Goal: Task Accomplishment & Management: Use online tool/utility

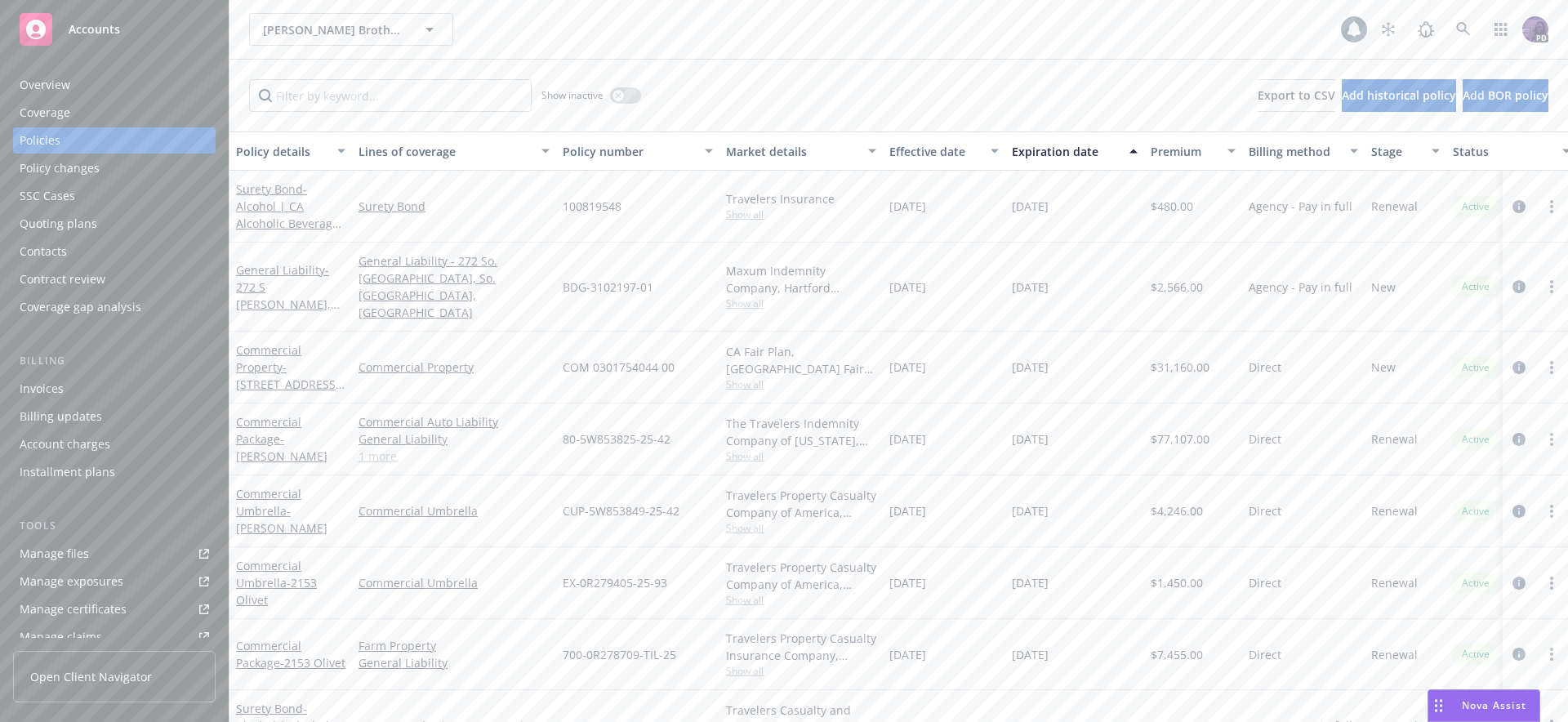
click at [554, 35] on div "Pellegrini Brothers Wines, Inc. Pellegrini Brothers Wines, Inc." at bounding box center [794, 29] width 1092 height 32
click at [554, 36] on div "Pellegrini Brothers Wines, Inc. Pellegrini Brothers Wines, Inc." at bounding box center [794, 29] width 1092 height 32
click at [718, 63] on div "Show inactive Export to CSV Add historical policy Add BOR policy" at bounding box center [899, 95] width 1339 height 72
click at [1011, 30] on div "Pellegrini Brothers Wines, Inc. Pellegrini Brothers Wines, Inc." at bounding box center [794, 29] width 1092 height 32
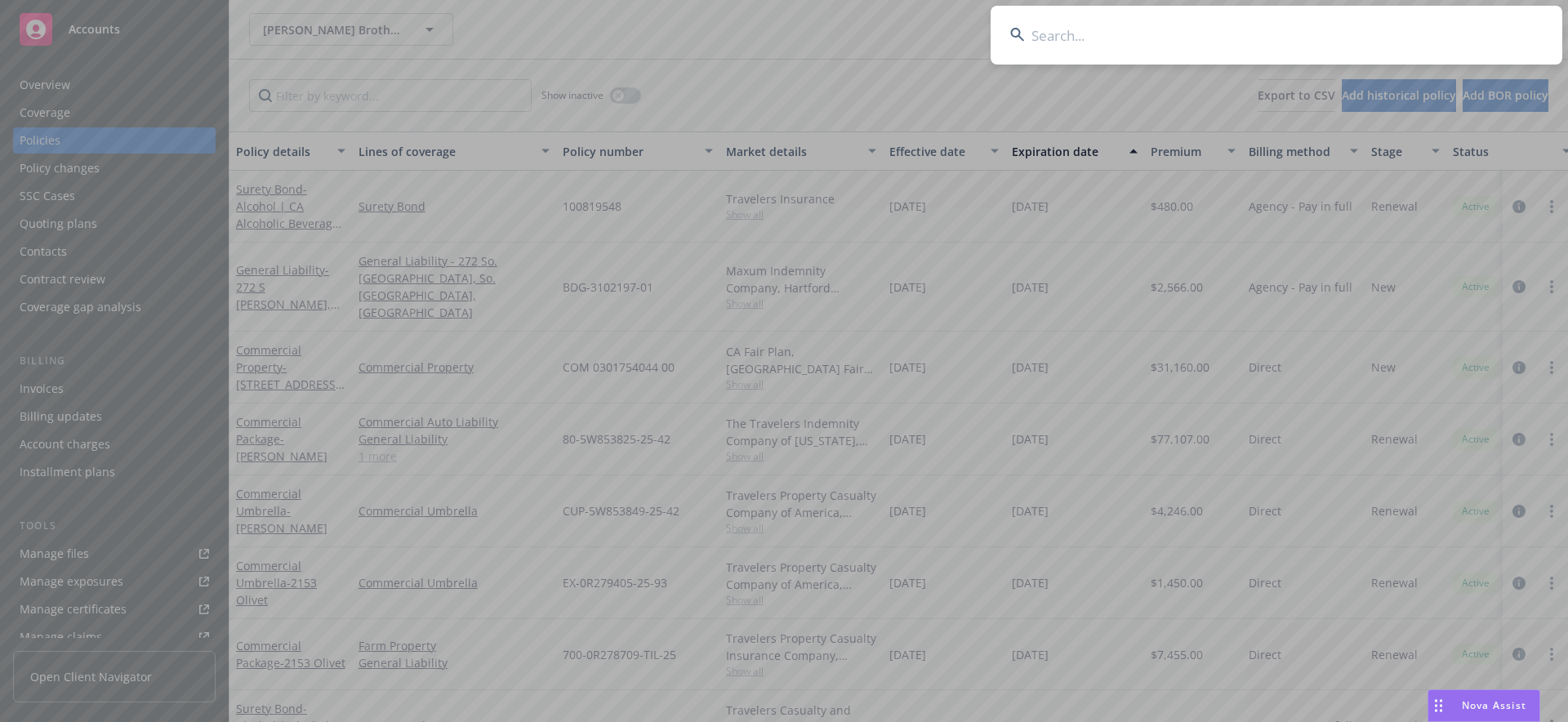
click at [1212, 35] on input at bounding box center [1276, 35] width 572 height 58
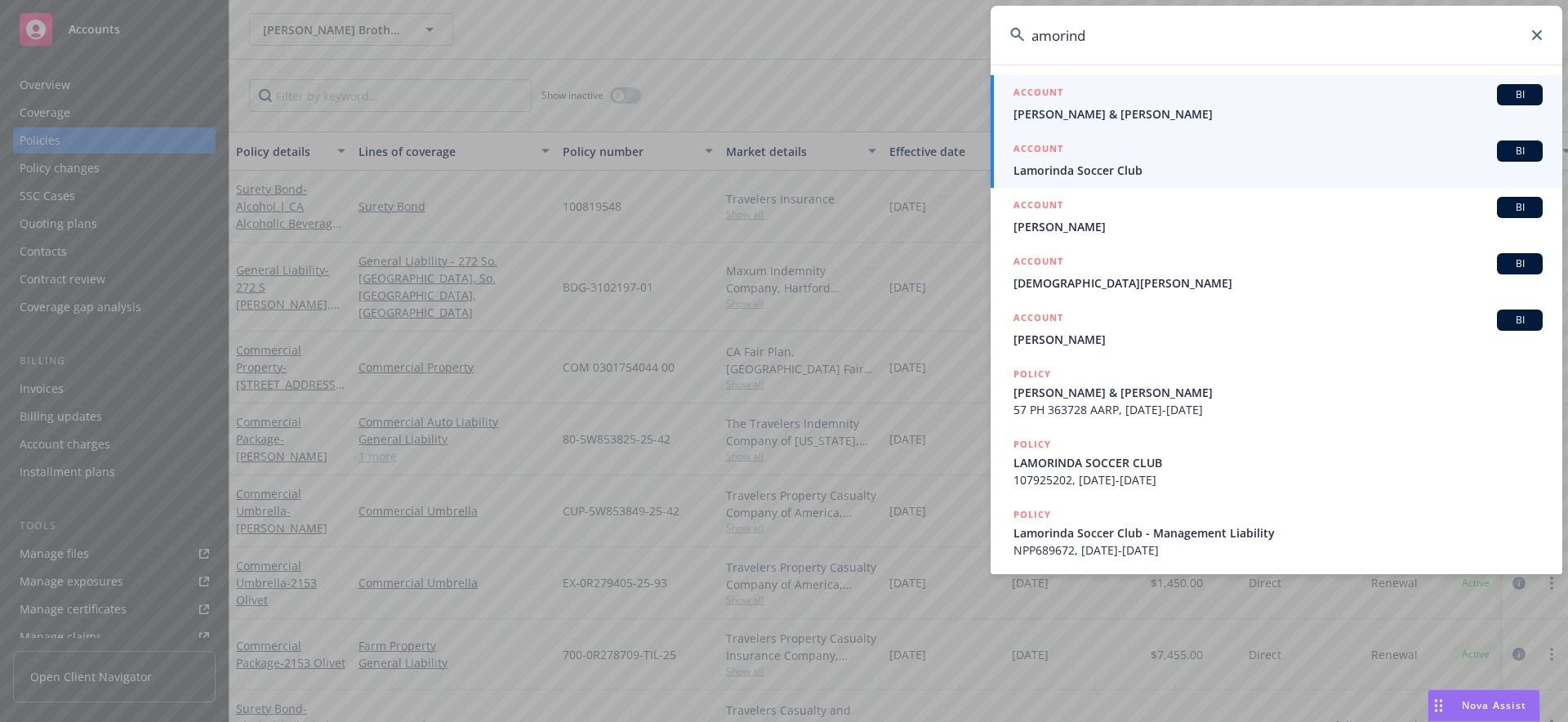
type input "amorind"
click at [1128, 149] on div "ACCOUNT BI" at bounding box center [1278, 151] width 529 height 21
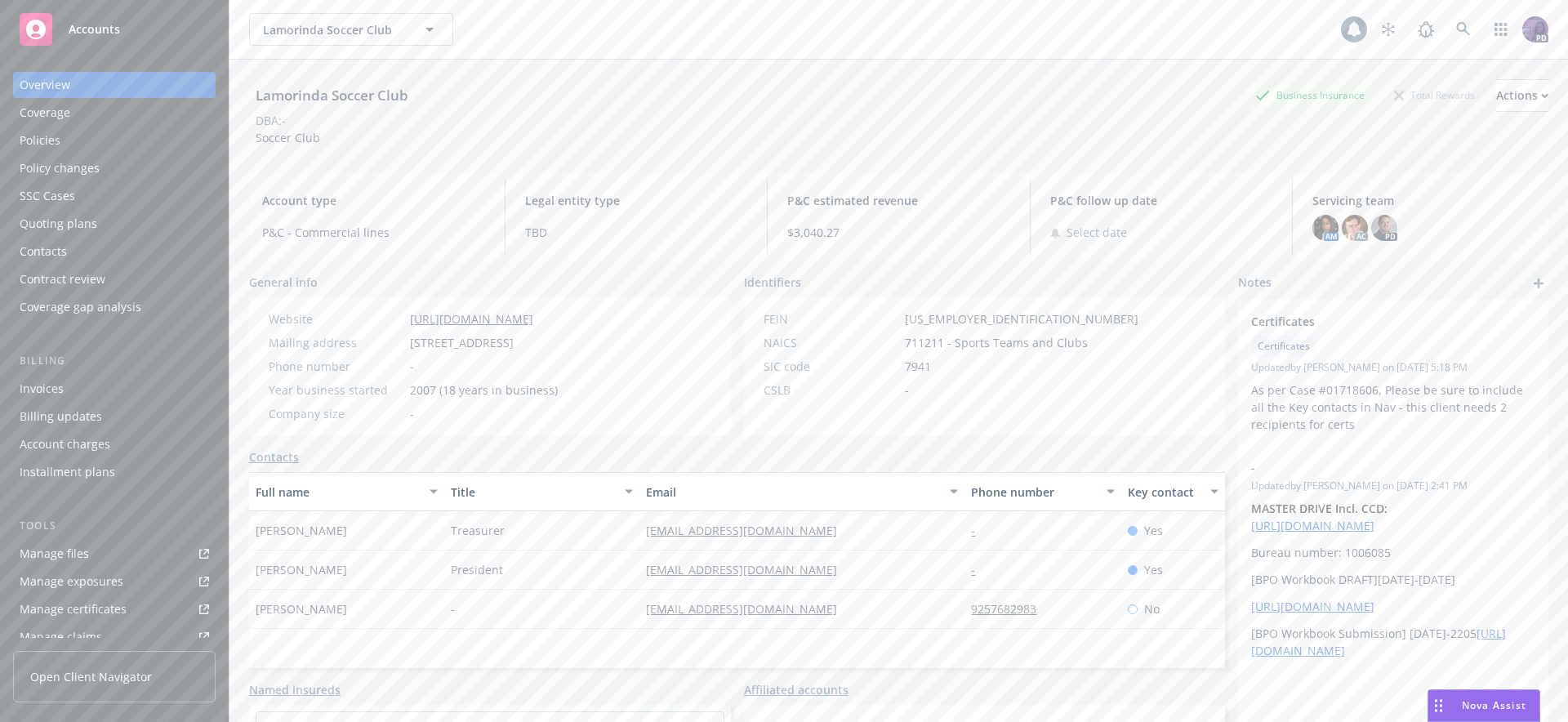
click at [147, 145] on div "Policies" at bounding box center [113, 141] width 189 height 26
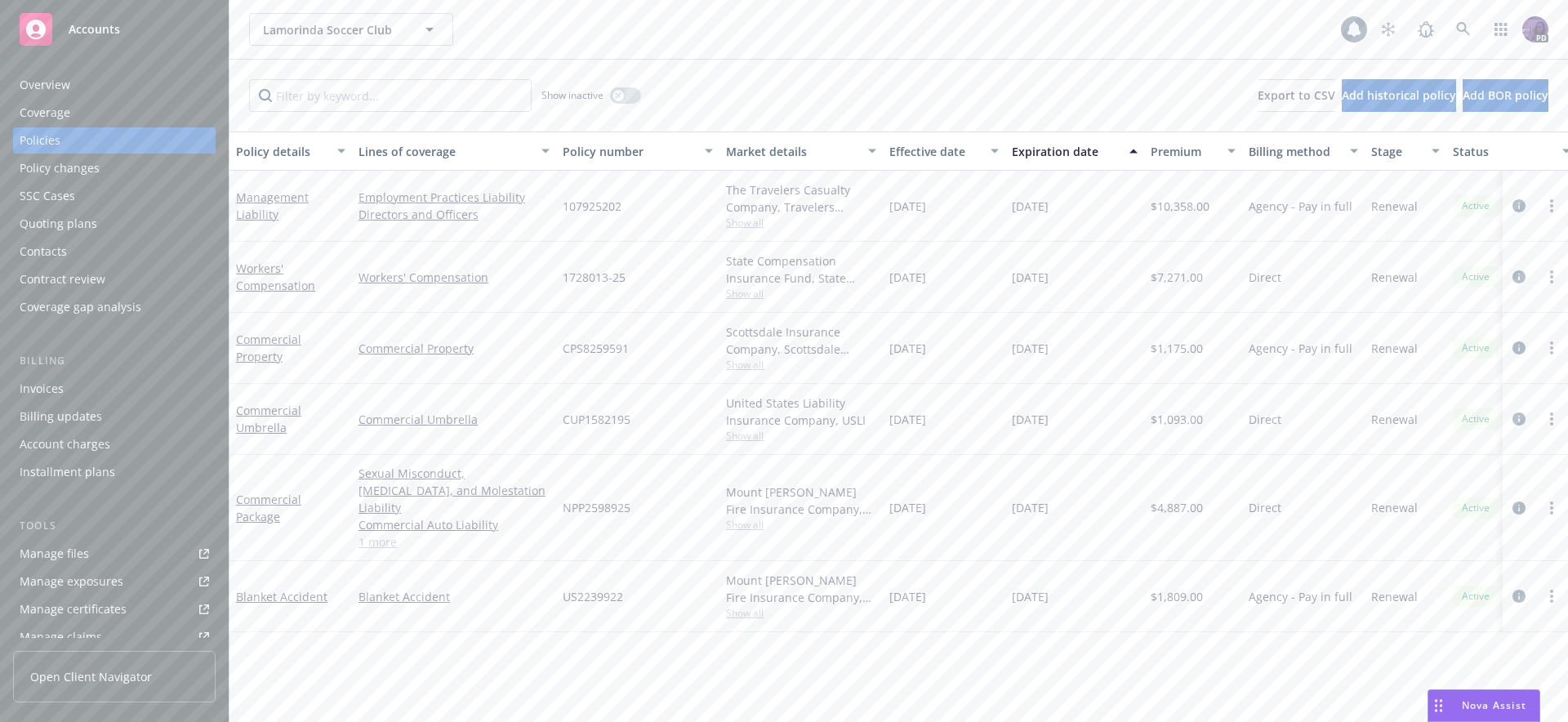
click at [127, 249] on div "Contacts" at bounding box center [113, 251] width 189 height 26
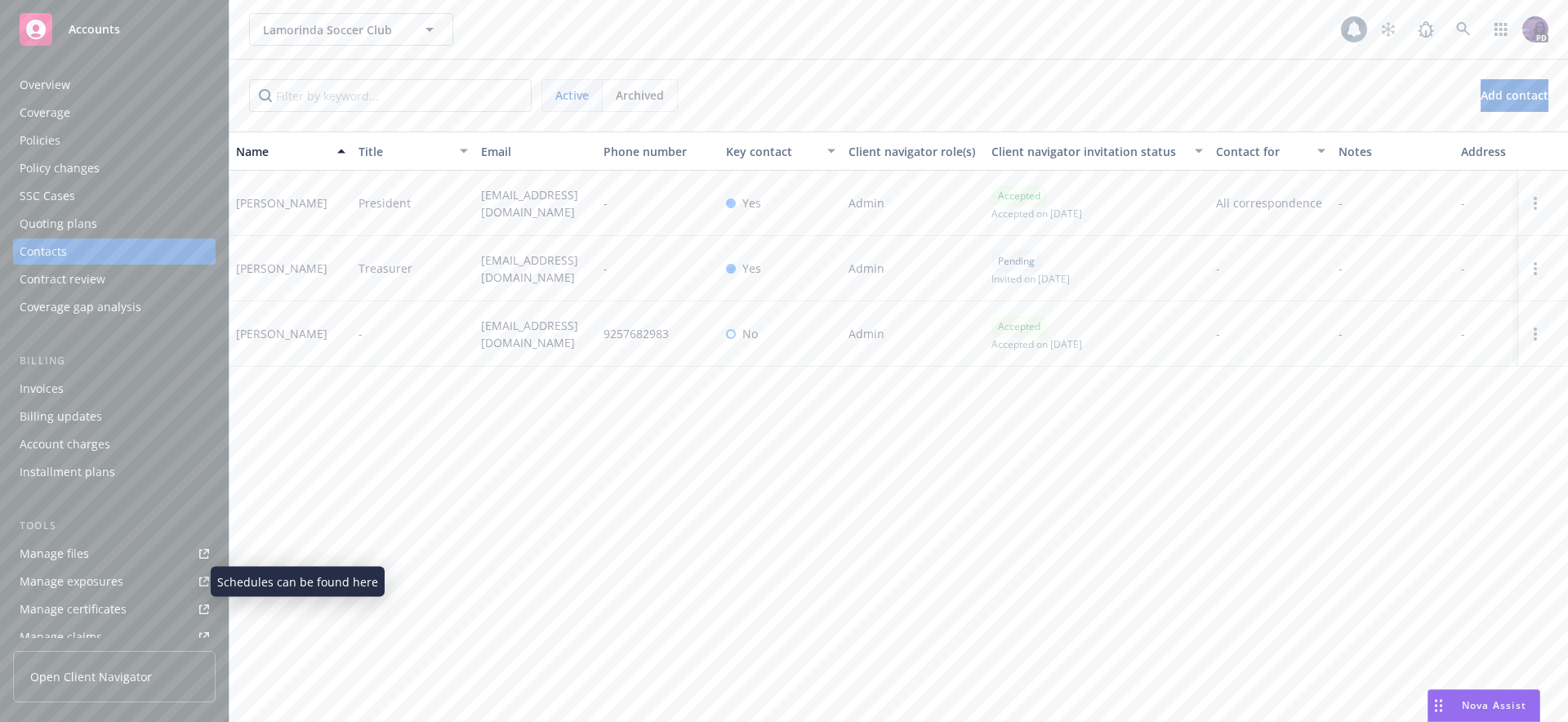
click at [85, 573] on div "Manage exposures" at bounding box center [71, 581] width 104 height 26
click at [104, 579] on div "Manage exposures" at bounding box center [71, 581] width 104 height 26
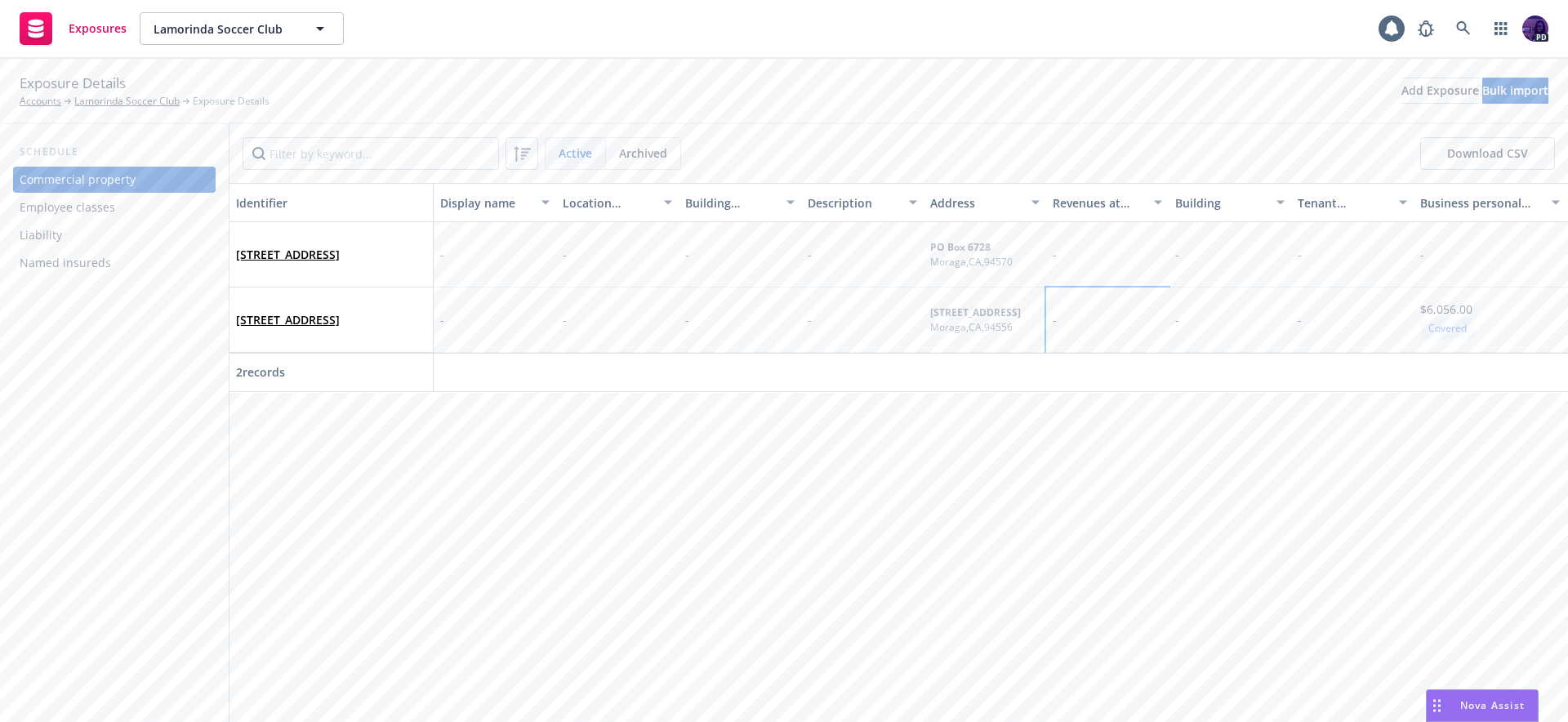
click at [1082, 313] on div "-" at bounding box center [1108, 320] width 122 height 65
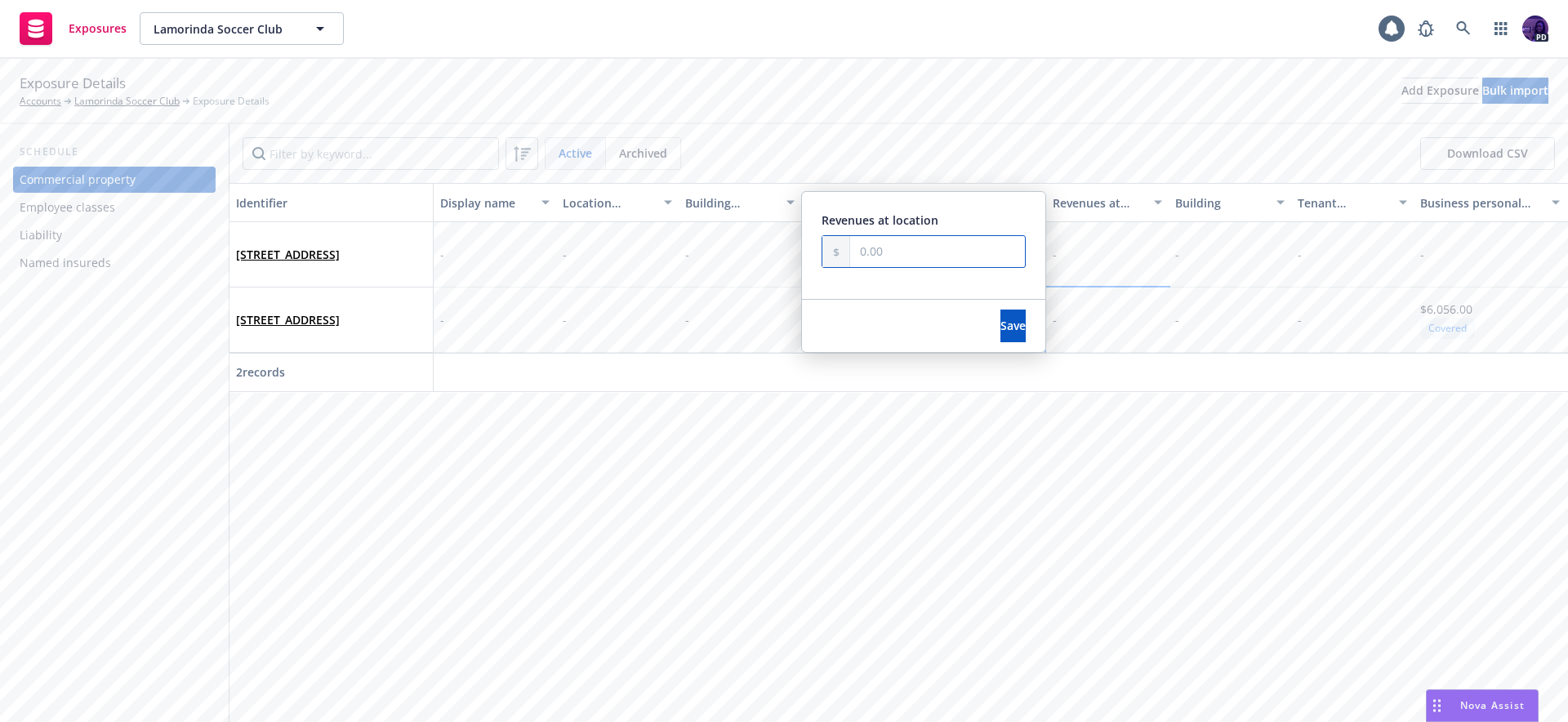
click at [901, 265] on input "text" at bounding box center [938, 251] width 175 height 31
paste input "1,095,113.00"
type input "1,095,113.00"
click at [1001, 327] on span "Save" at bounding box center [1013, 326] width 25 height 16
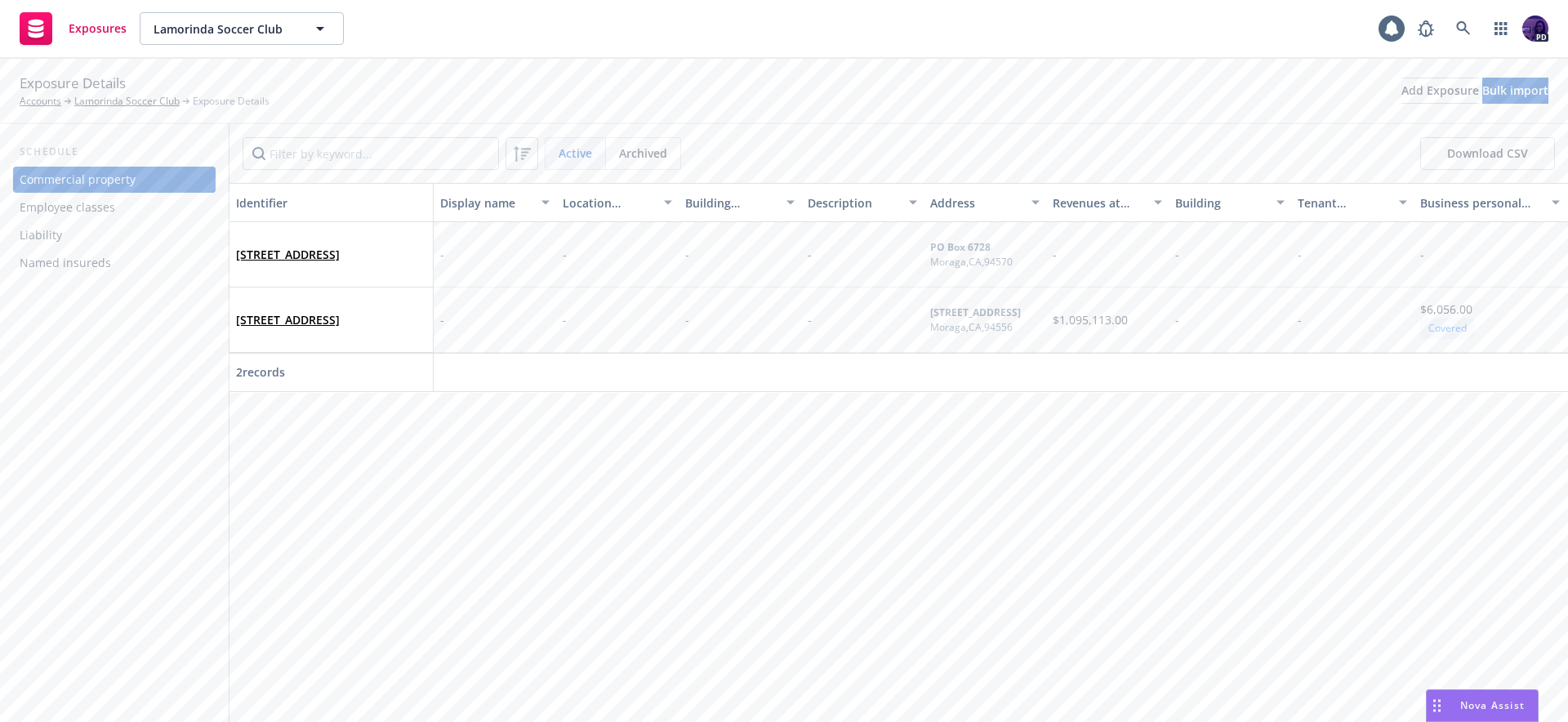
click at [93, 209] on div "Employee classes" at bounding box center [66, 208] width 95 height 26
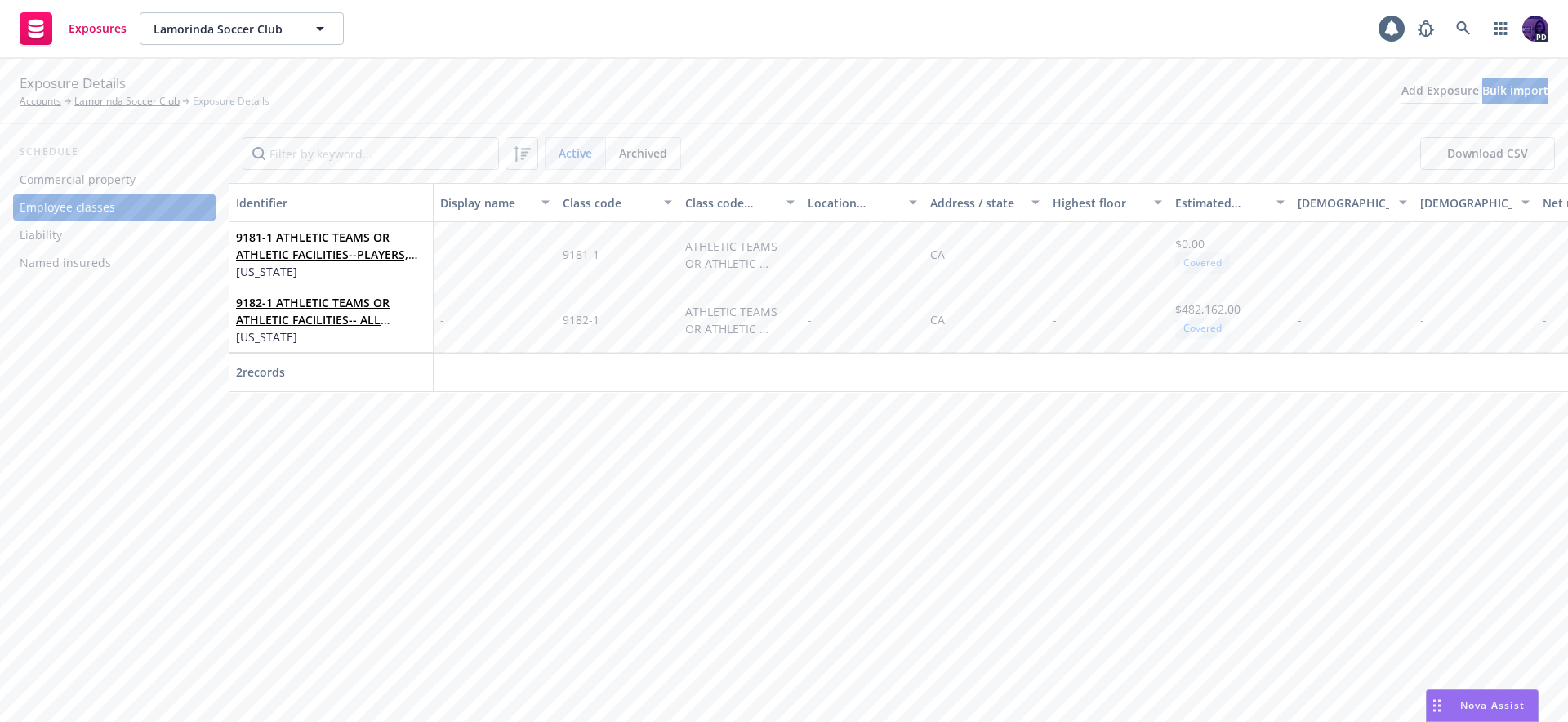
click at [70, 260] on div "Named insureds" at bounding box center [65, 263] width 92 height 26
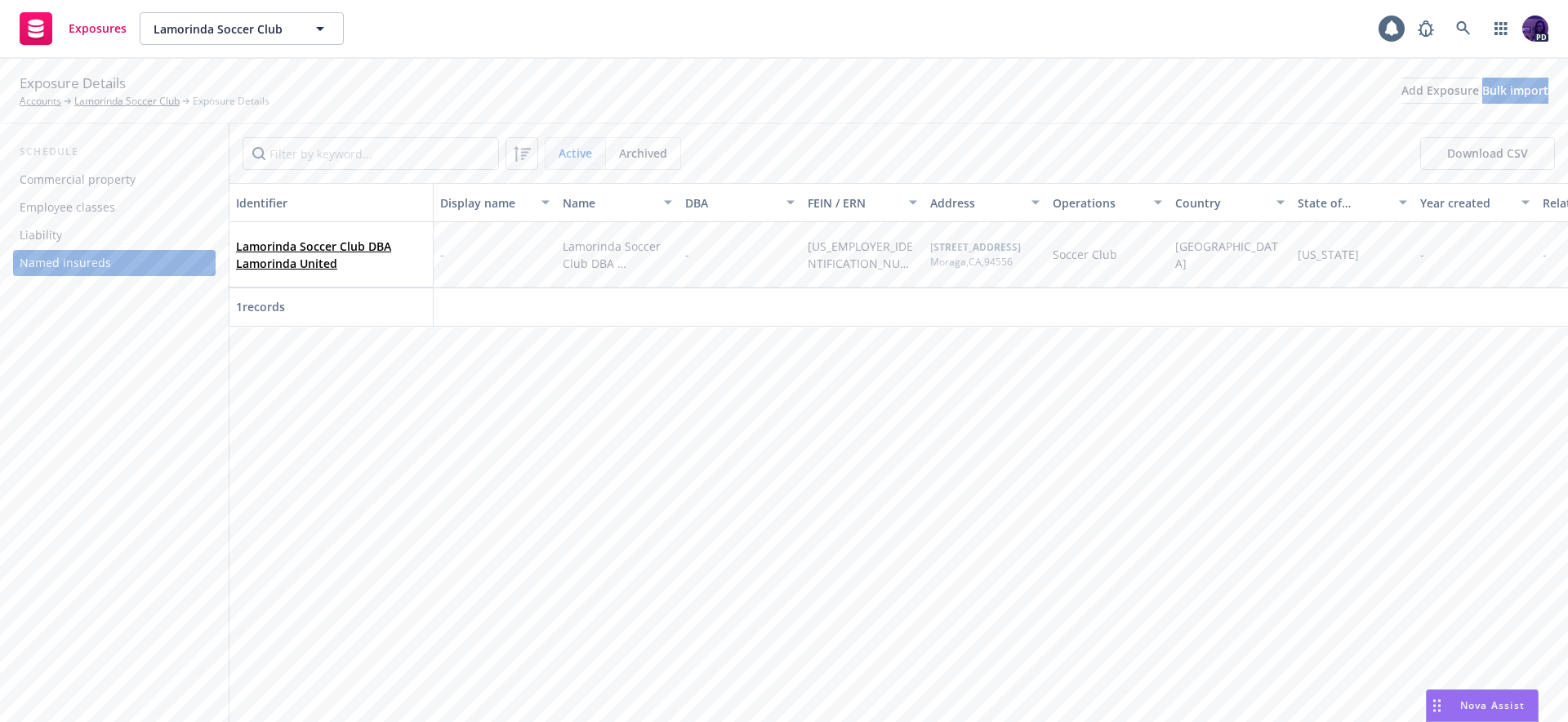
click at [76, 238] on div "Liability" at bounding box center [113, 235] width 189 height 26
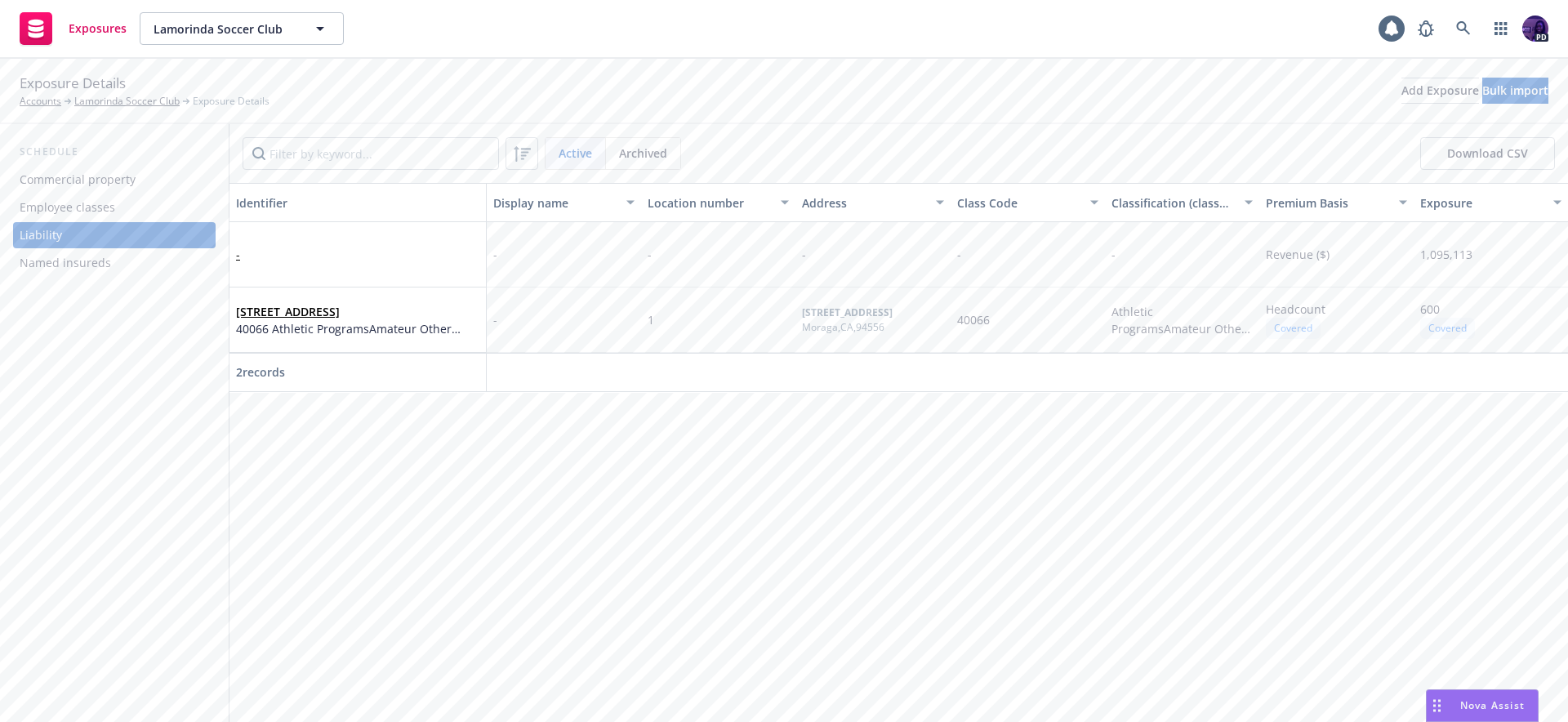
click at [113, 176] on div "Commercial property" at bounding box center [77, 180] width 116 height 26
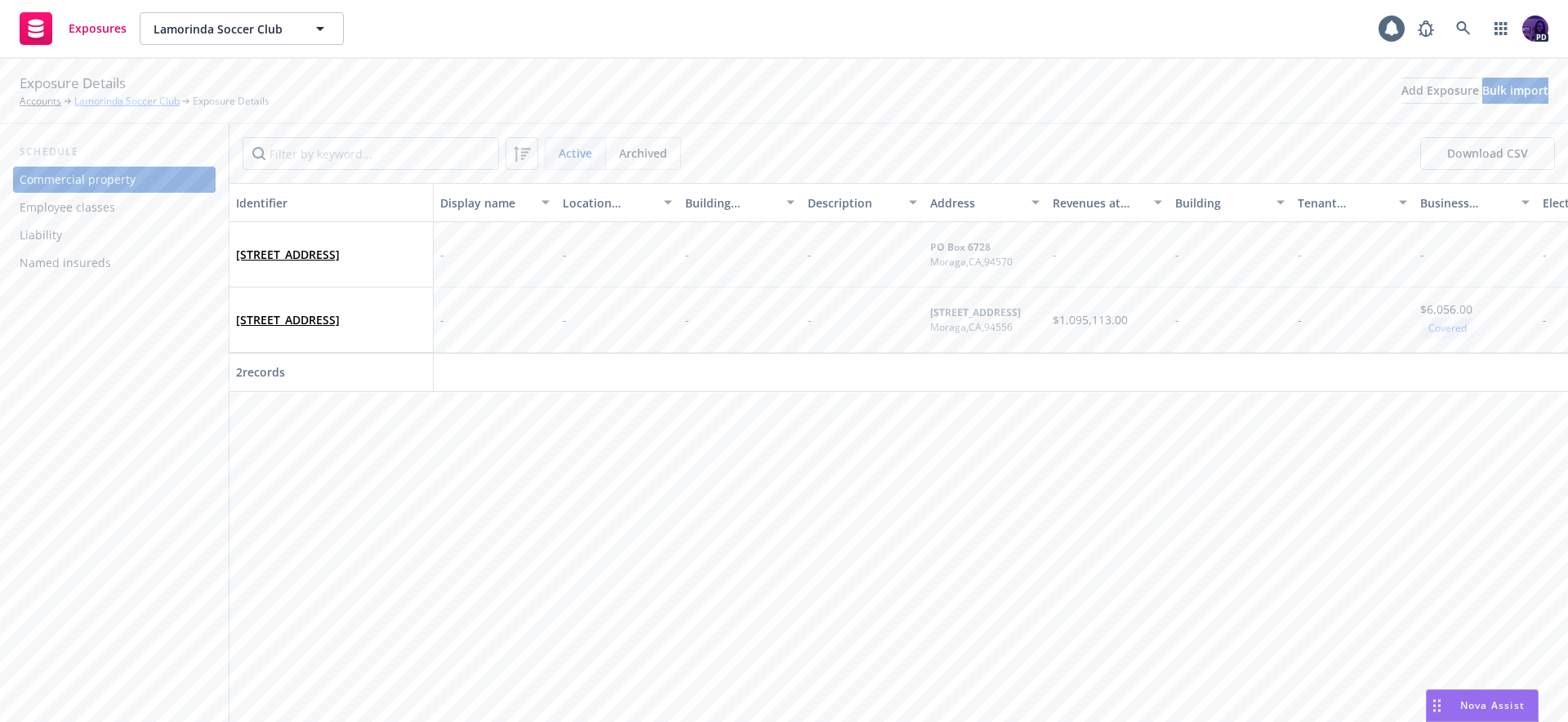
click at [153, 96] on link "Lamorinda Soccer Club" at bounding box center [127, 101] width 106 height 15
click at [96, 94] on link "Lamorinda Soccer Club" at bounding box center [127, 101] width 106 height 15
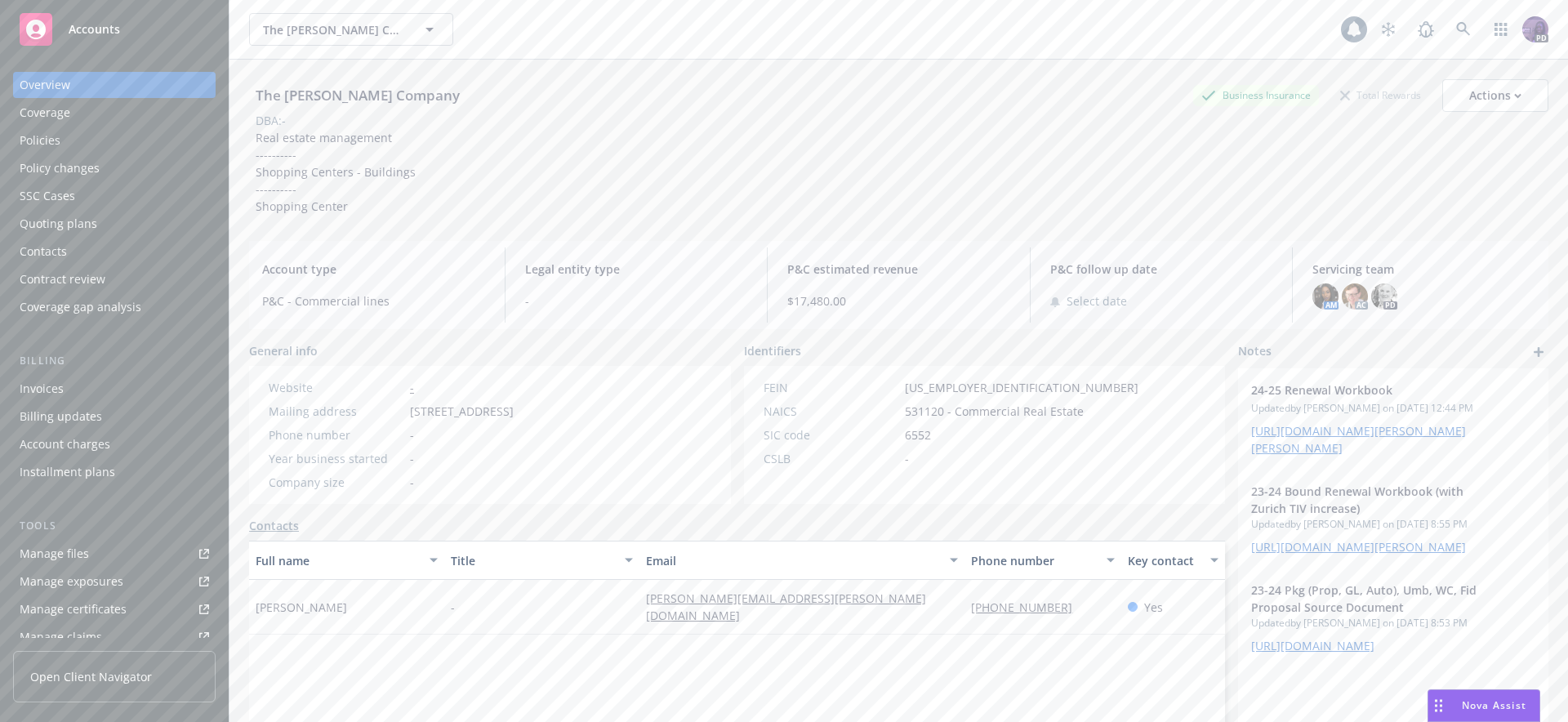
click at [172, 142] on div "Policies" at bounding box center [113, 141] width 189 height 26
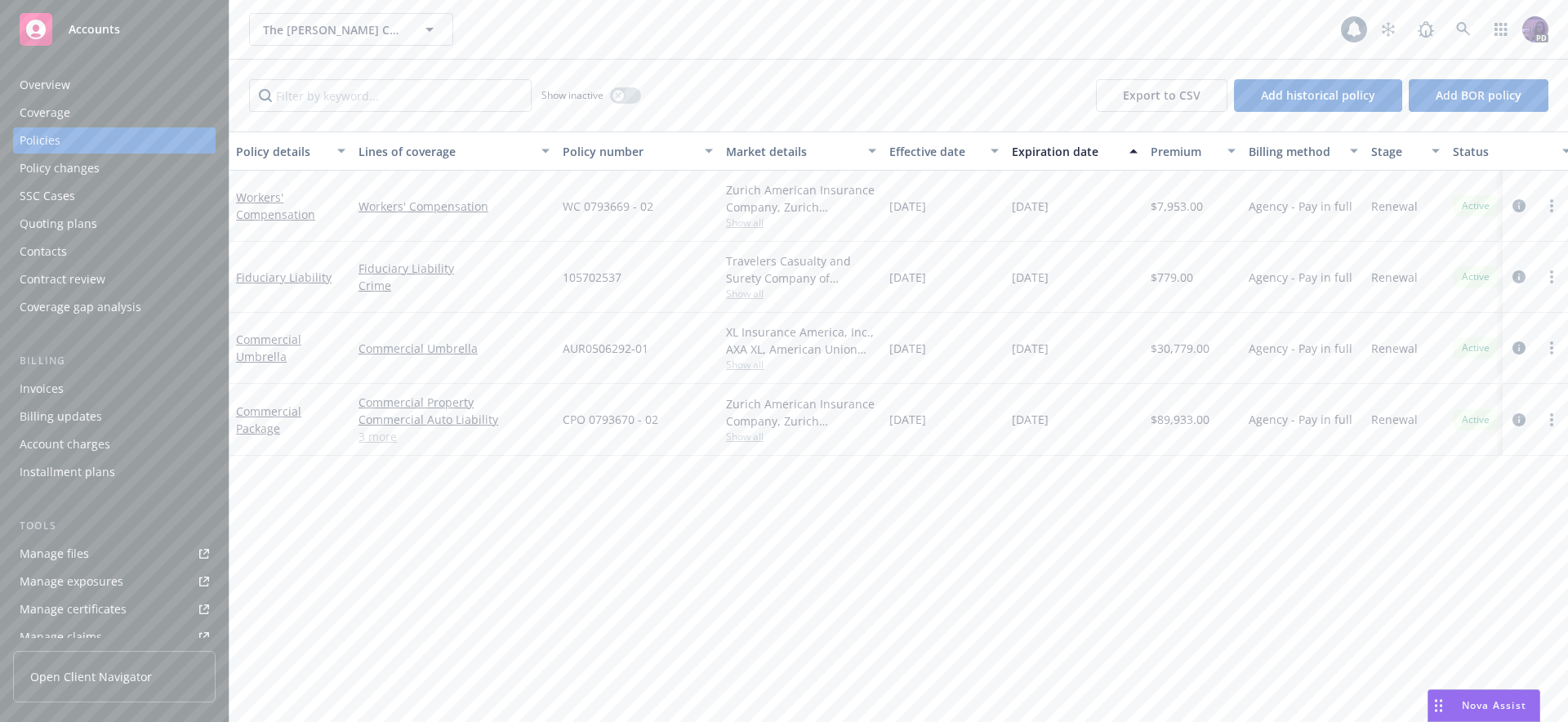
click at [121, 217] on div "Quoting plans" at bounding box center [113, 223] width 189 height 26
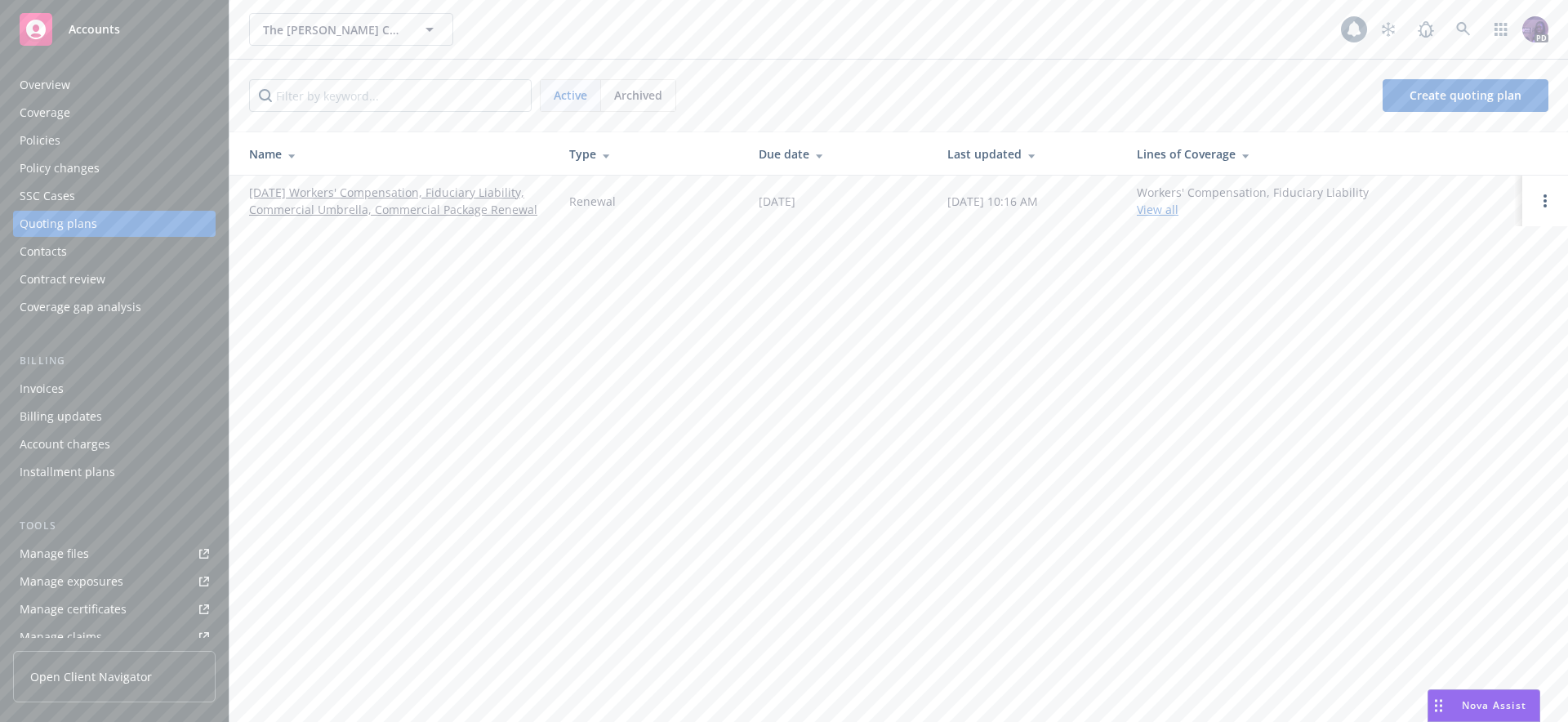
click at [384, 200] on link "09/01/25 Workers' Compensation, Fiduciary Liability, Commercial Umbrella, Comme…" at bounding box center [395, 201] width 294 height 34
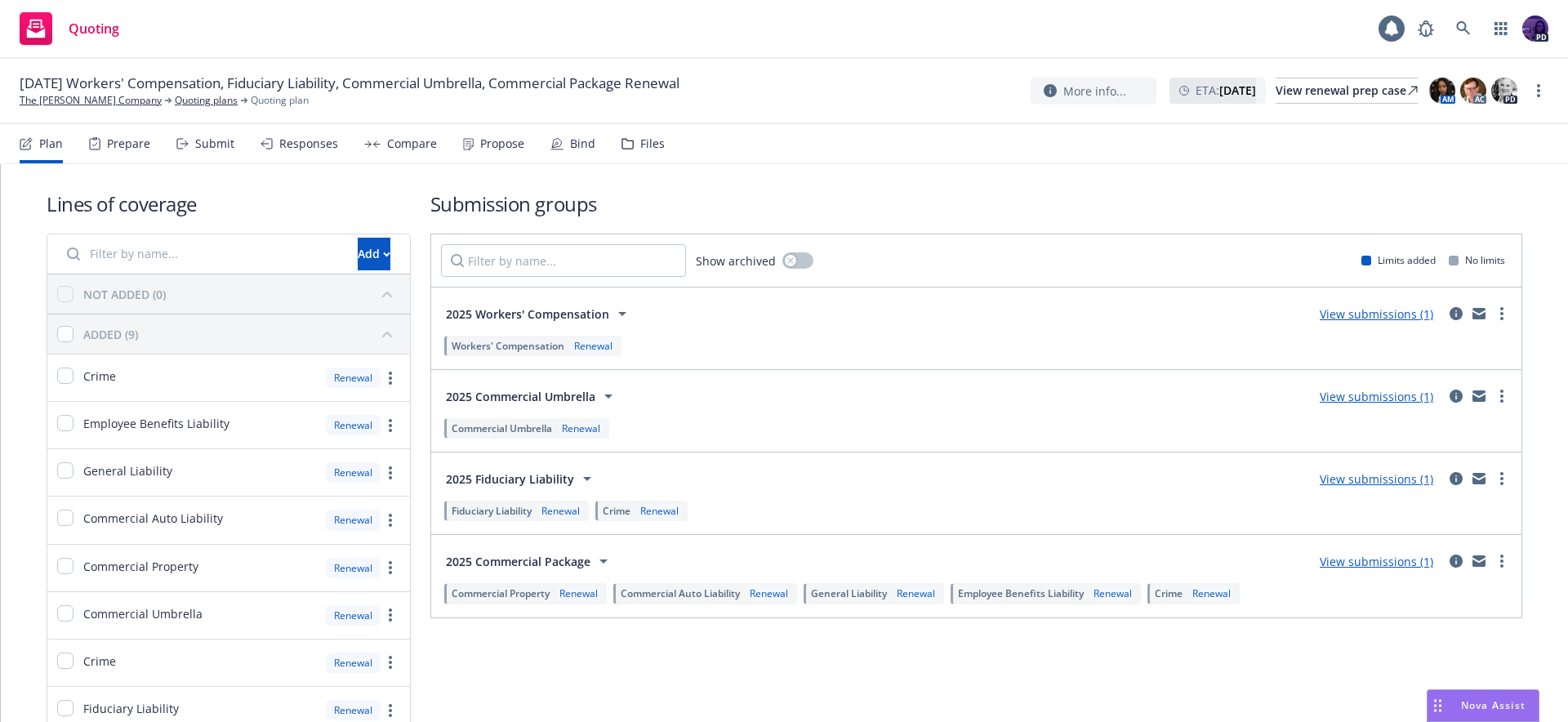
click at [504, 141] on div "Propose" at bounding box center [502, 143] width 45 height 13
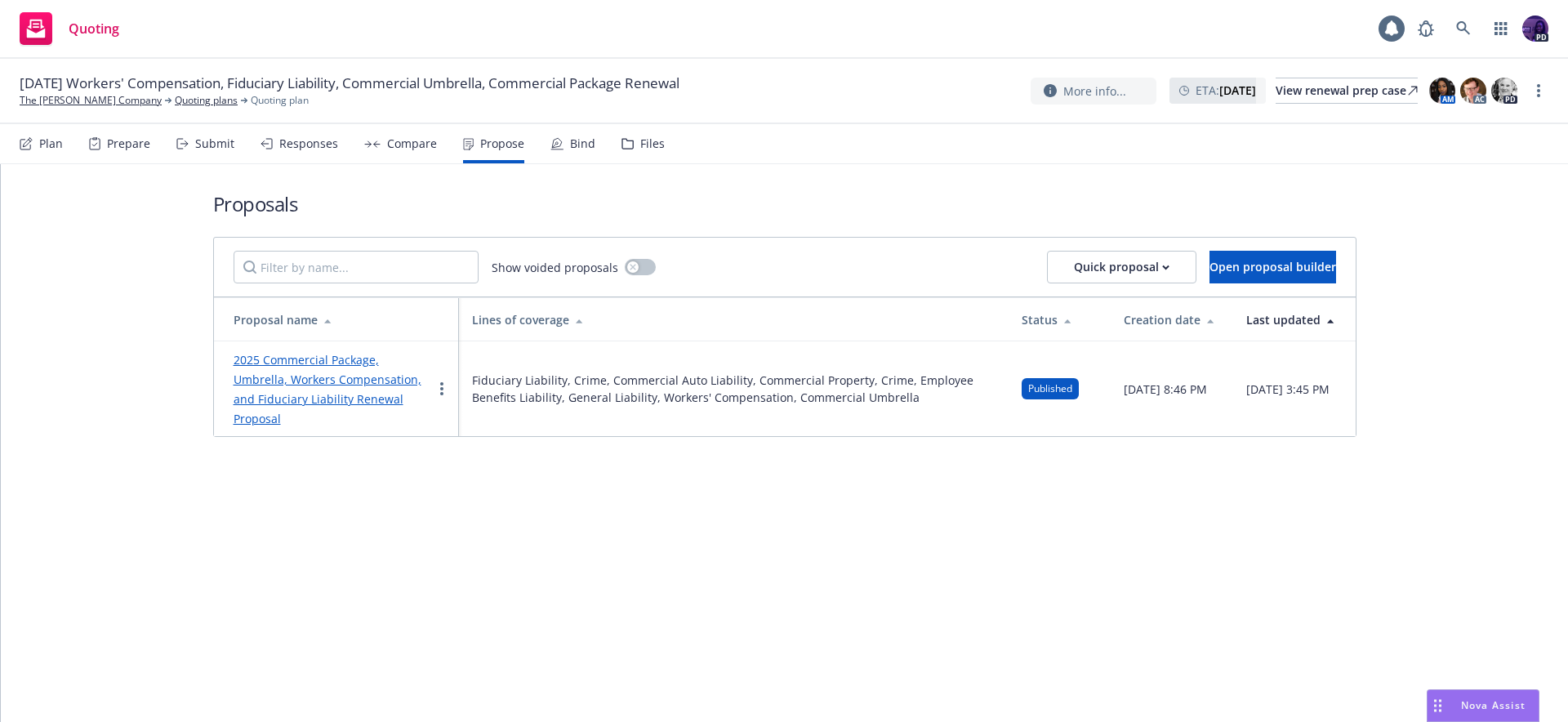
click at [564, 148] on div "Bind" at bounding box center [573, 143] width 45 height 39
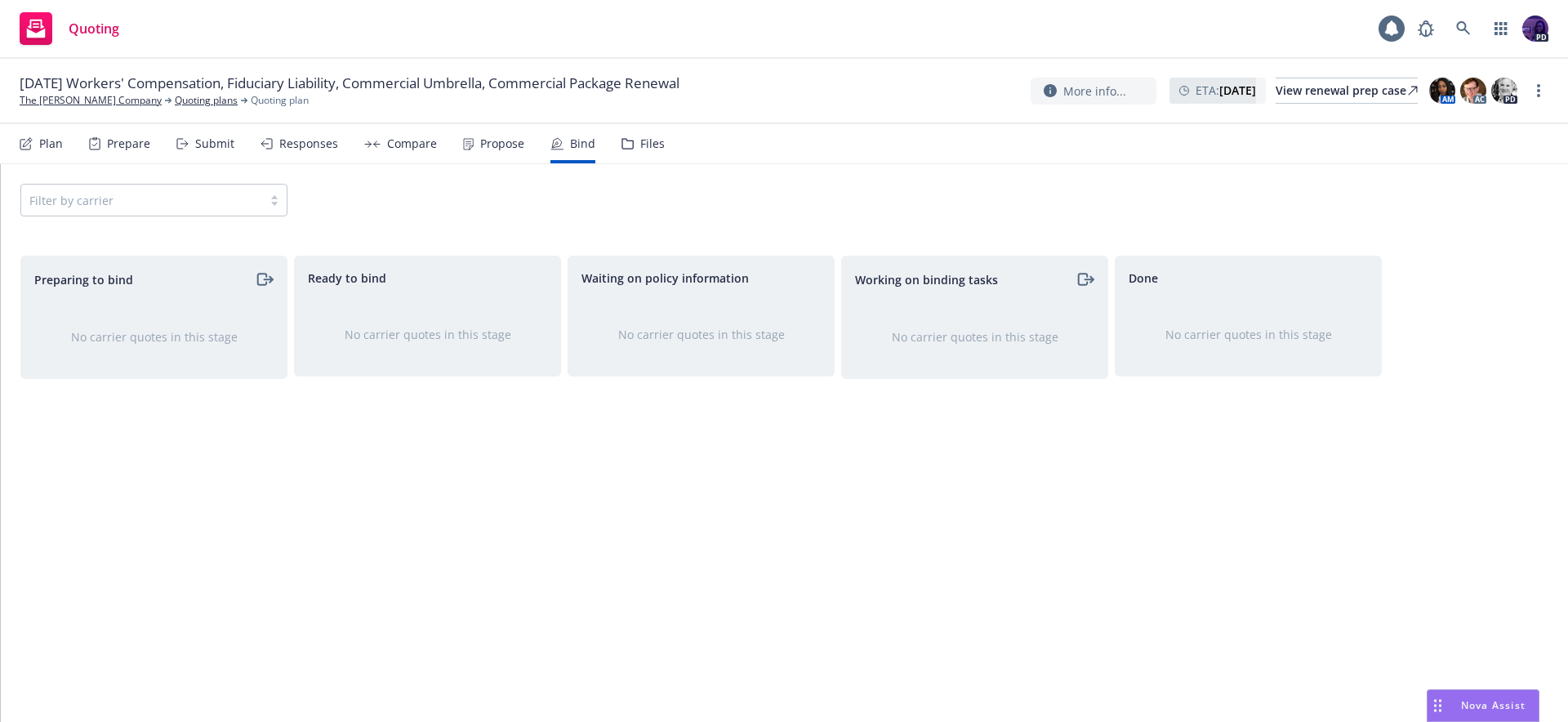
click at [510, 150] on div "Propose" at bounding box center [502, 143] width 45 height 13
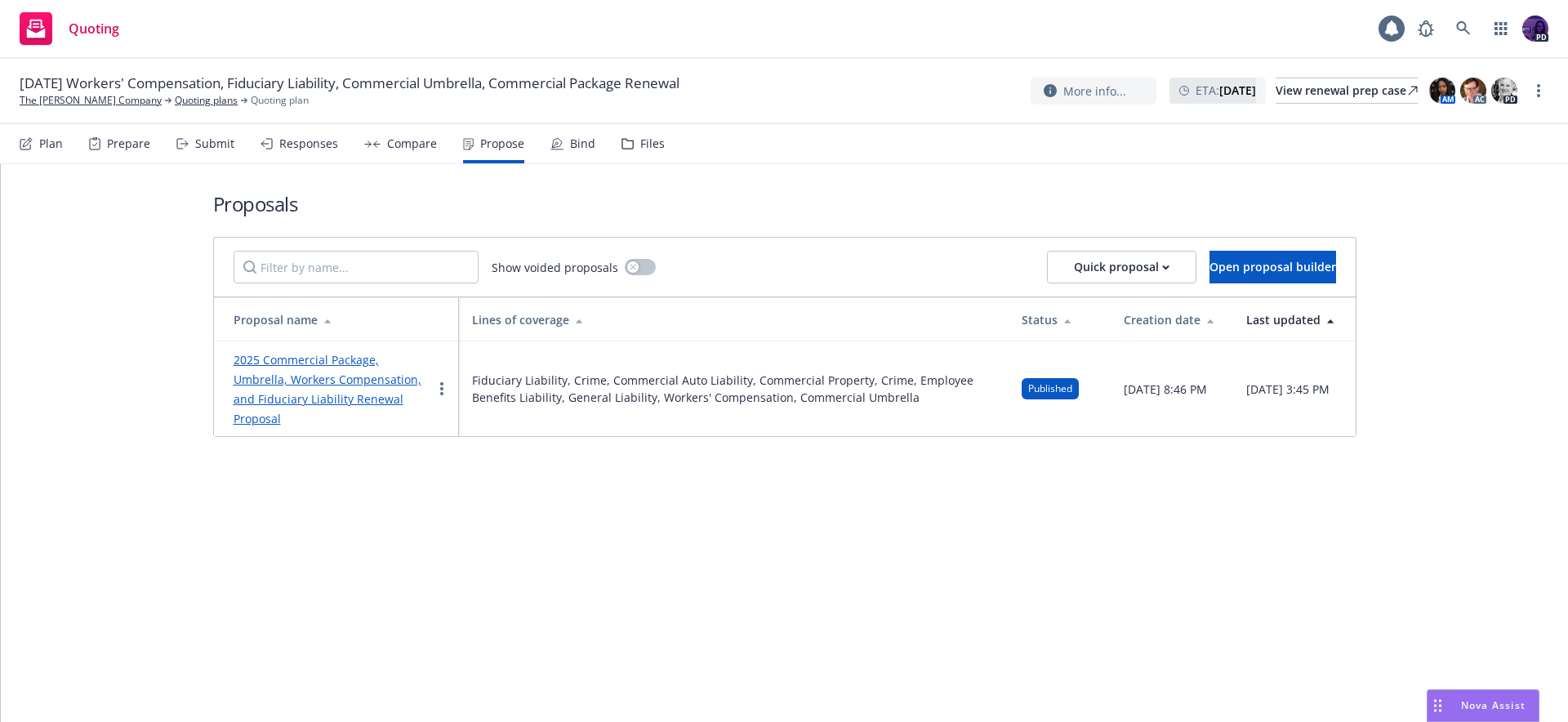
click at [318, 152] on div "Responses" at bounding box center [299, 143] width 78 height 39
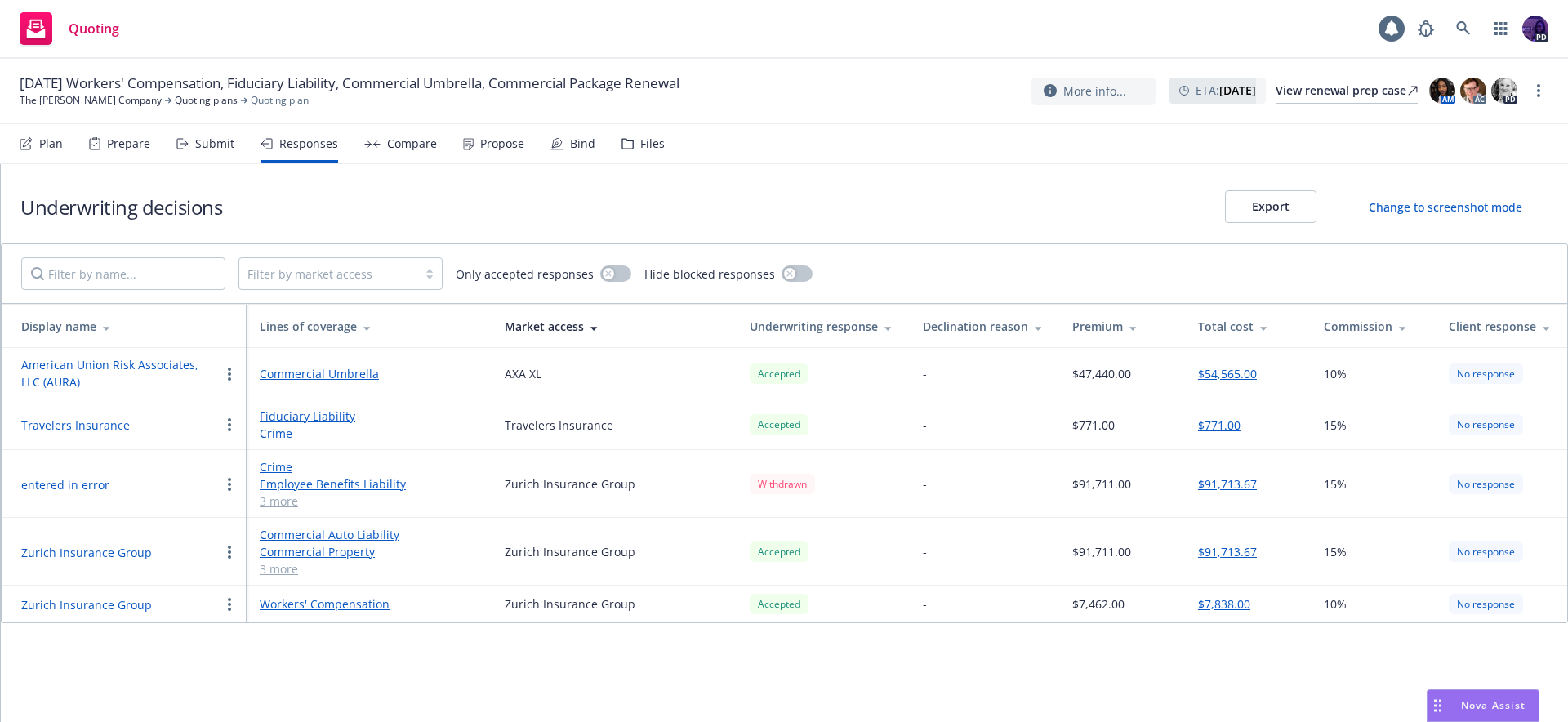
click at [397, 145] on div "Compare" at bounding box center [411, 143] width 50 height 13
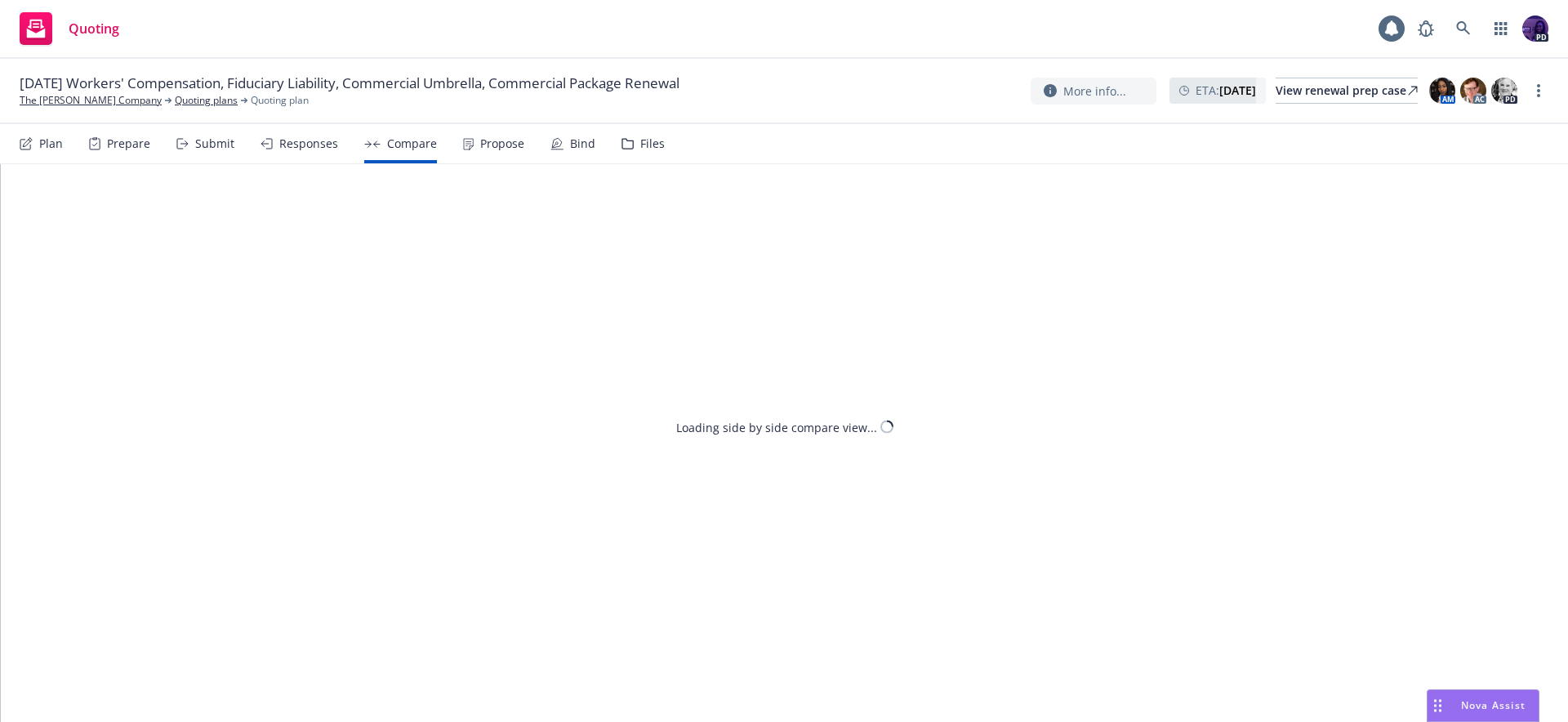
click at [622, 134] on div "Files" at bounding box center [643, 143] width 44 height 39
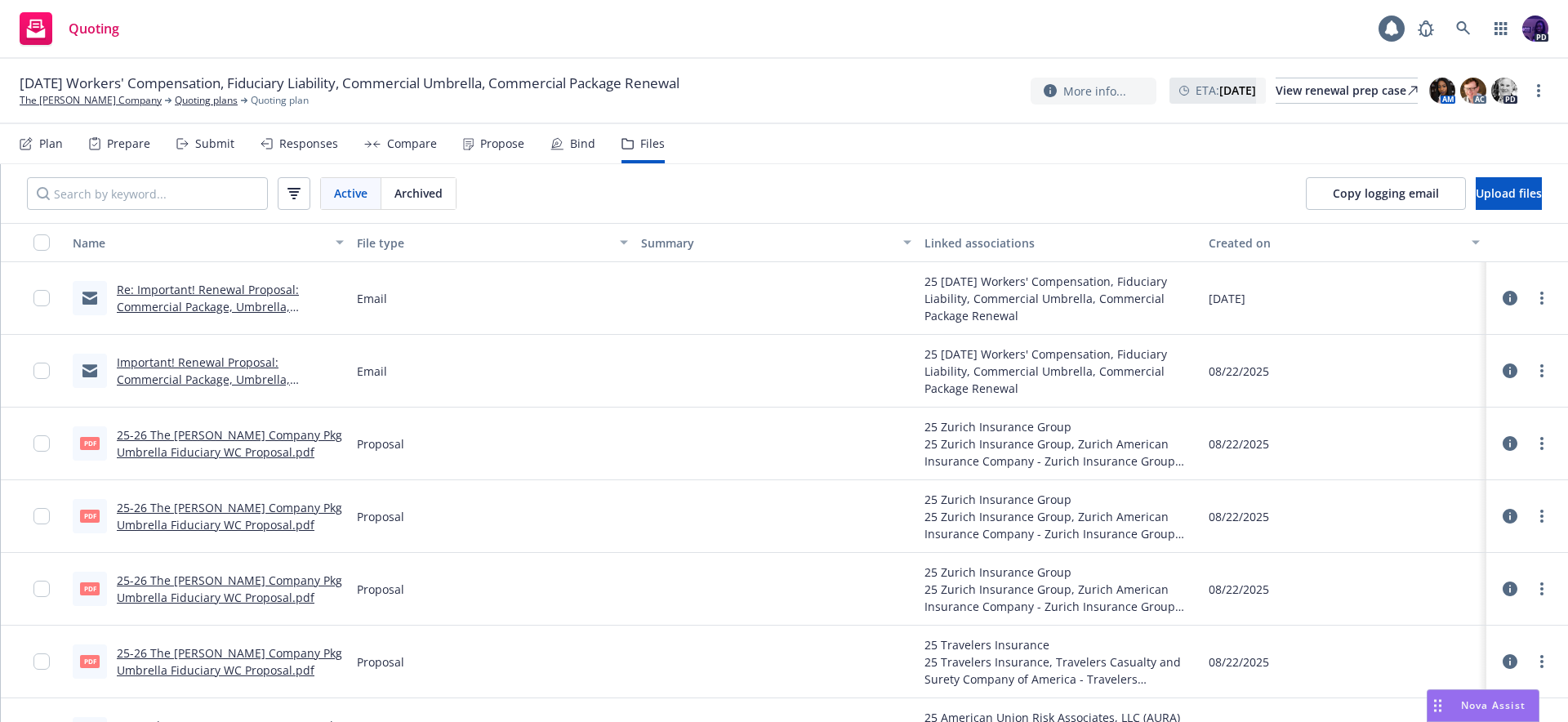
click at [219, 306] on link "Re: Important! Renewal Proposal: Commercial Package, Umbrella, Fiduciary, & Wor…" at bounding box center [230, 324] width 226 height 84
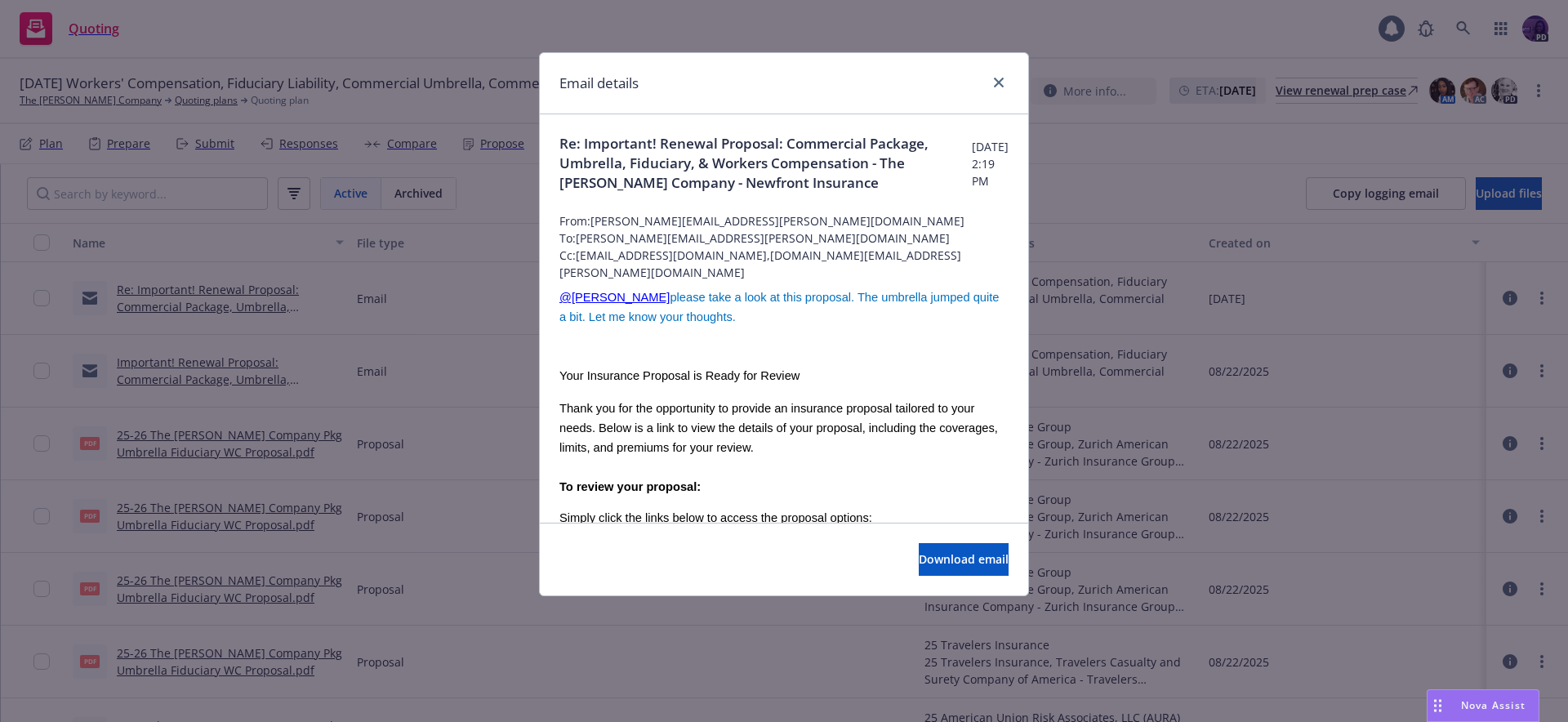
click at [1009, 82] on div "Email details" at bounding box center [784, 84] width 489 height 61
click at [1005, 80] on link "close" at bounding box center [999, 82] width 19 height 19
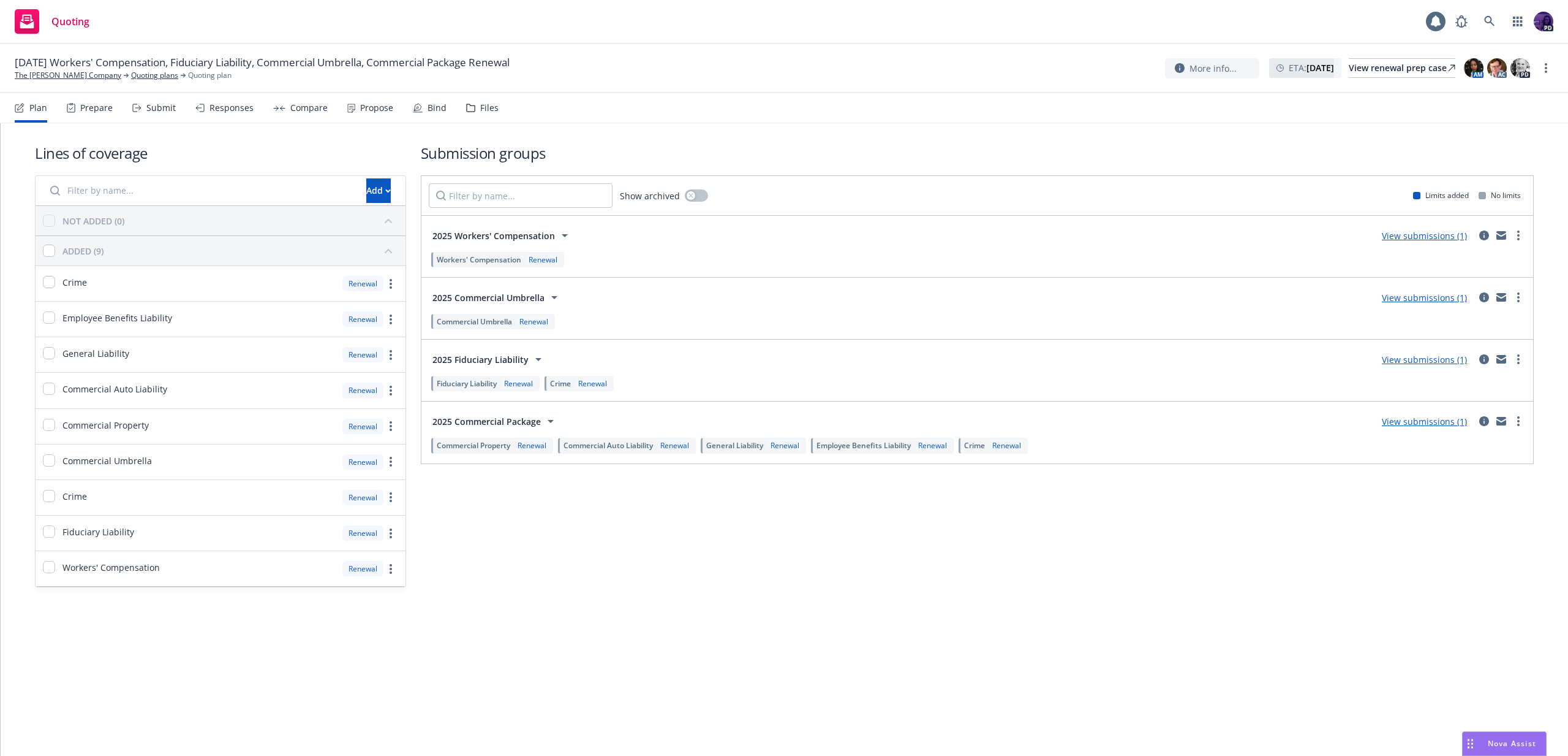
click at [268, 102] on div "Plan Prepare Submit Responses Compare Propose Bind Files" at bounding box center [256, 107] width 484 height 29
click at [290, 103] on div "Compare" at bounding box center [308, 107] width 37 height 10
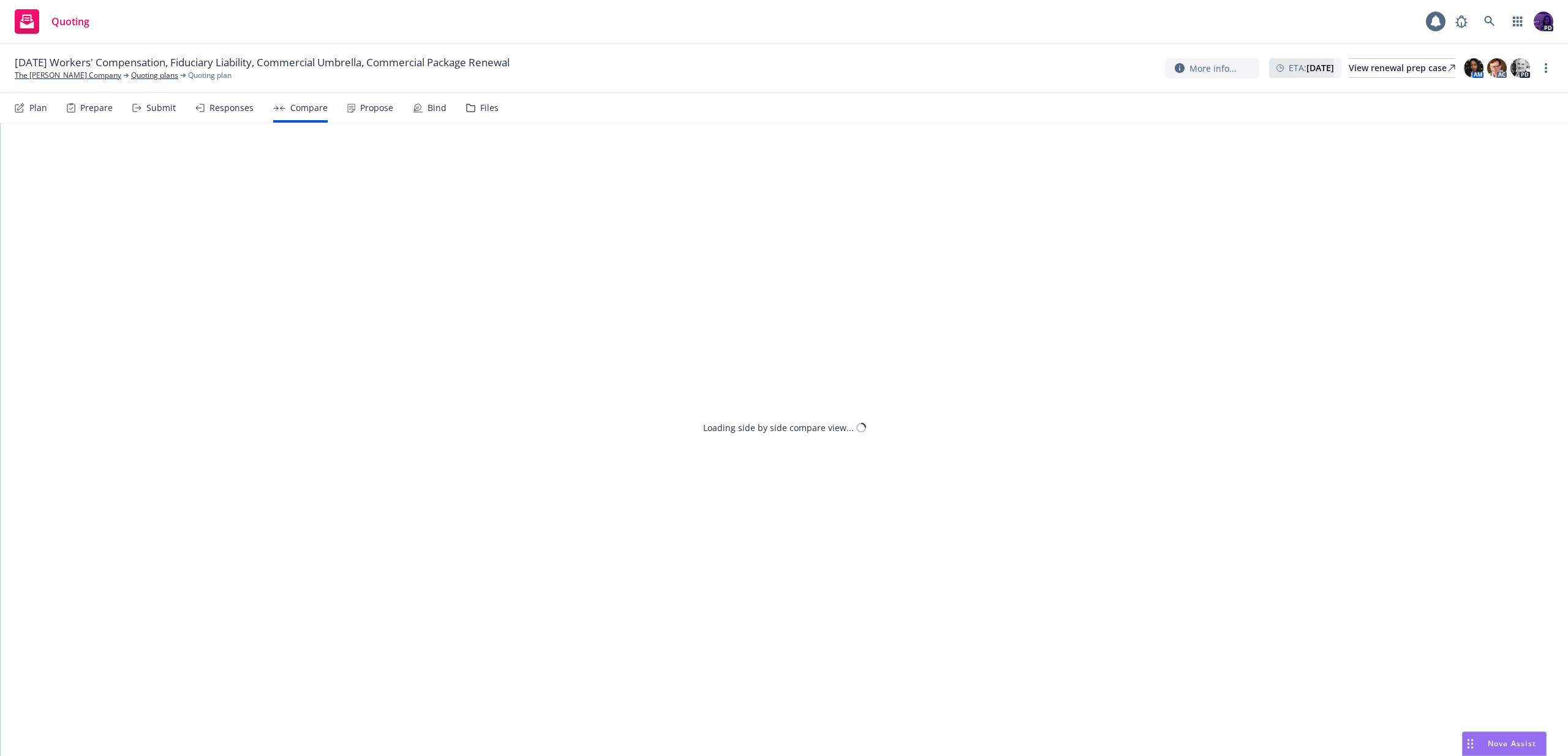
click at [360, 111] on div "Propose" at bounding box center [376, 107] width 33 height 10
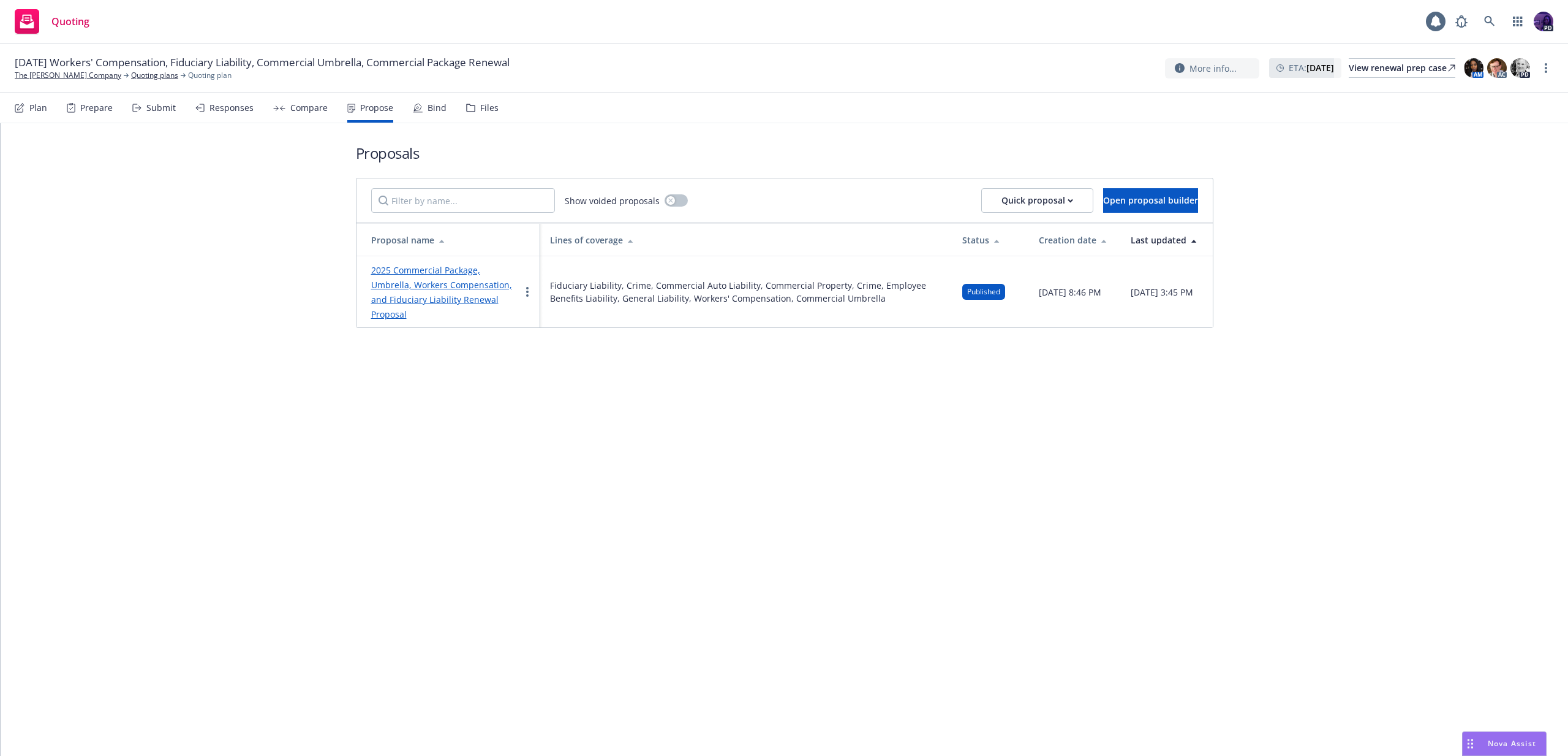
click at [216, 107] on div "Responses" at bounding box center [231, 107] width 44 height 10
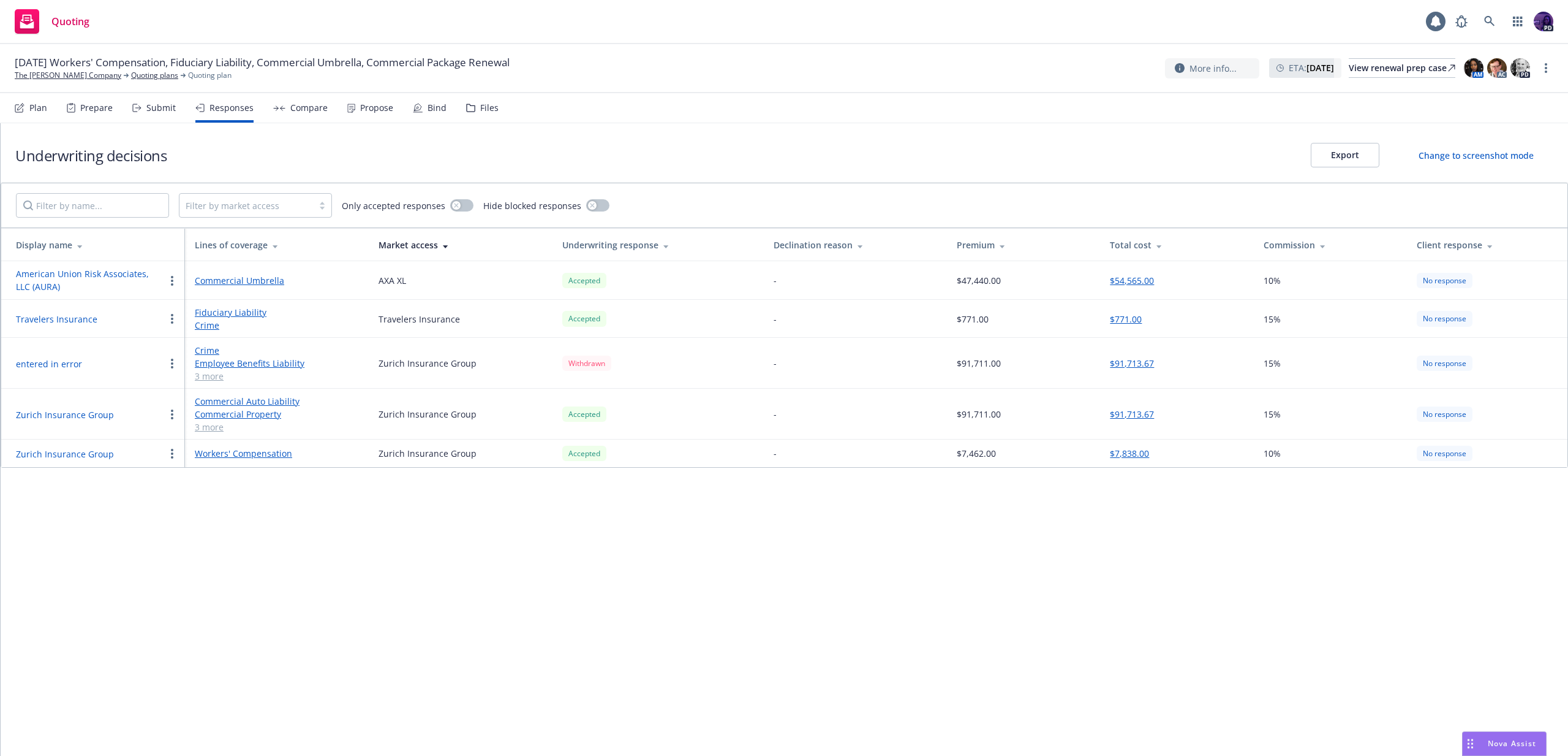
click at [136, 105] on icon at bounding box center [137, 107] width 9 height 9
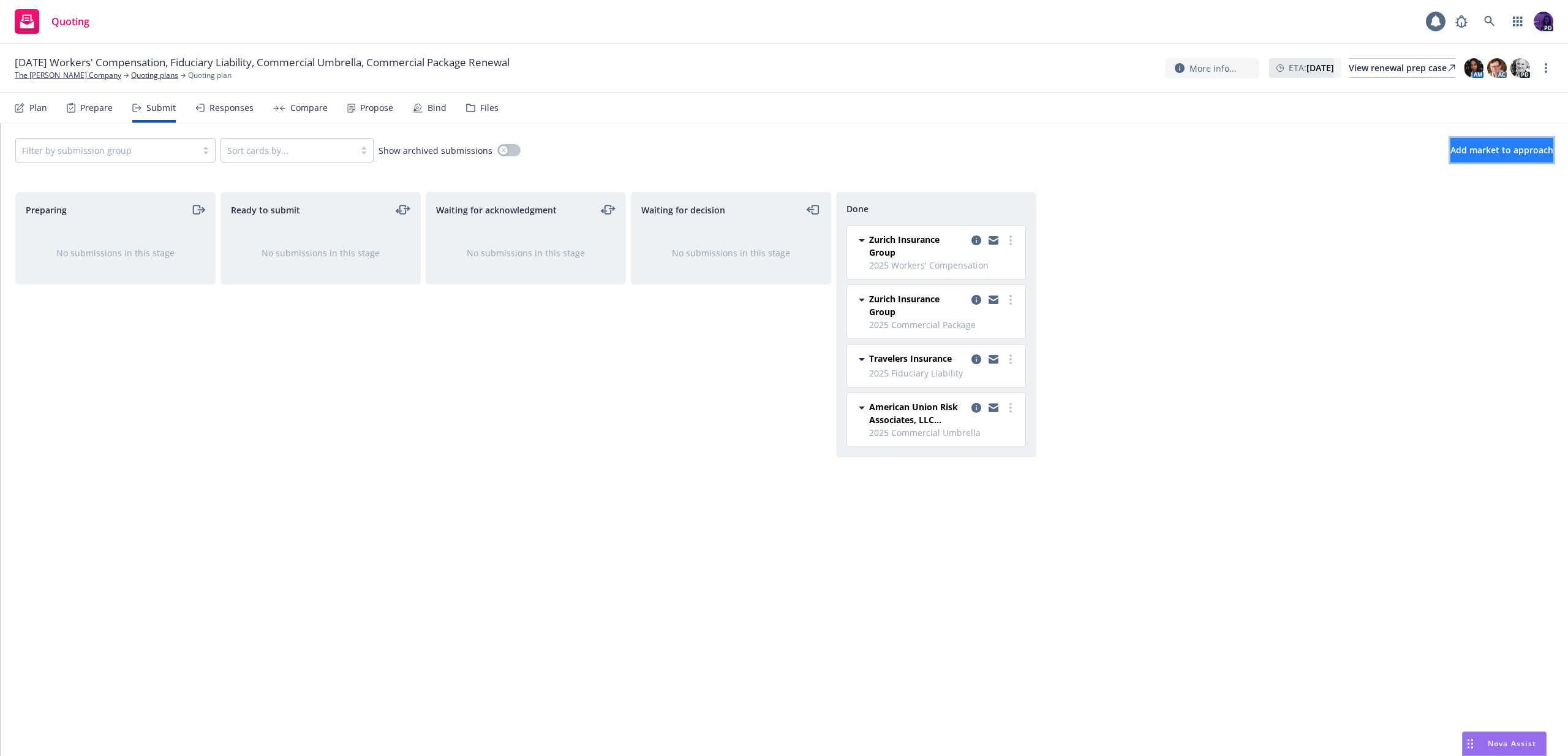
click at [1451, 154] on span "Add market to approach" at bounding box center [1502, 150] width 103 height 12
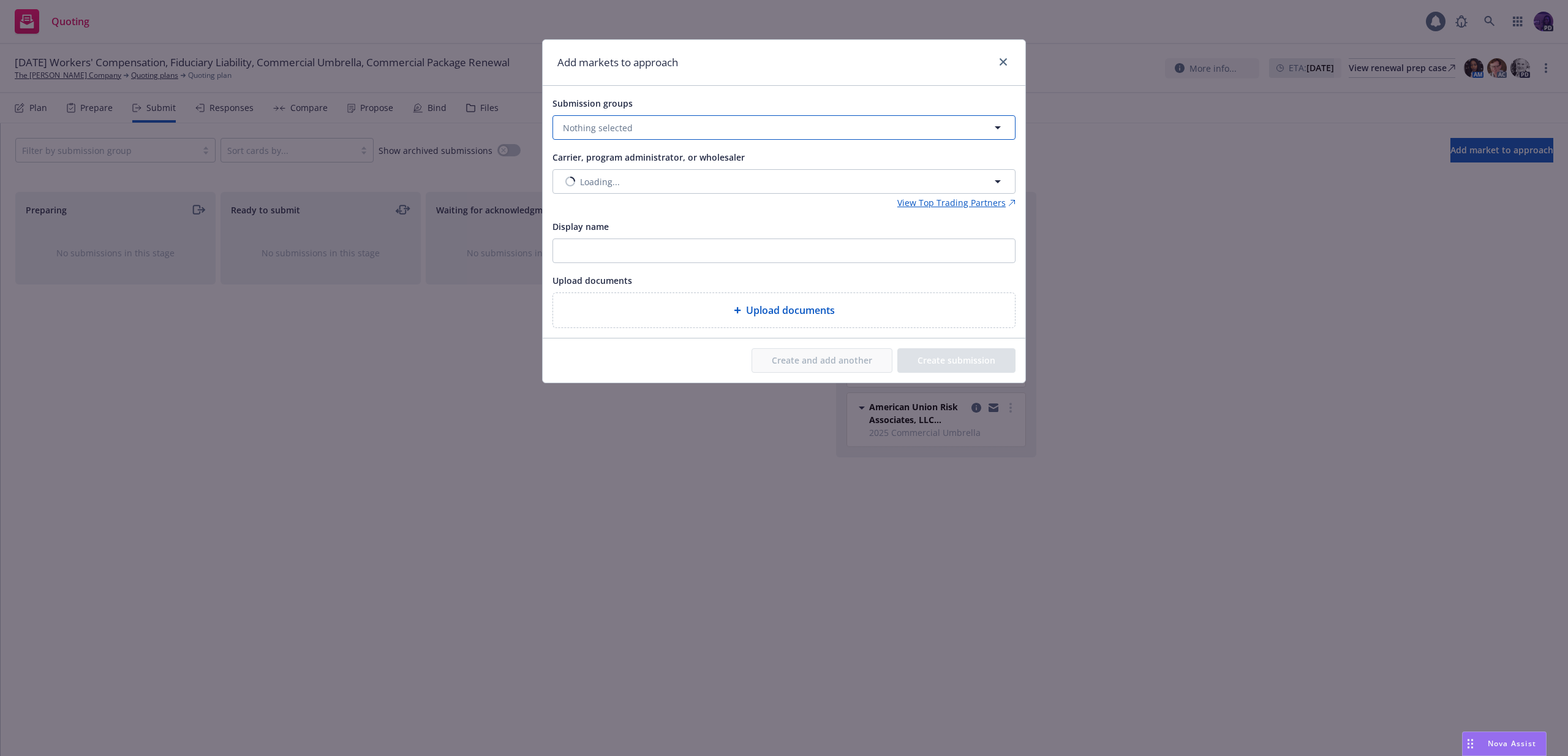
click at [658, 119] on button "Nothing selected" at bounding box center [784, 127] width 463 height 24
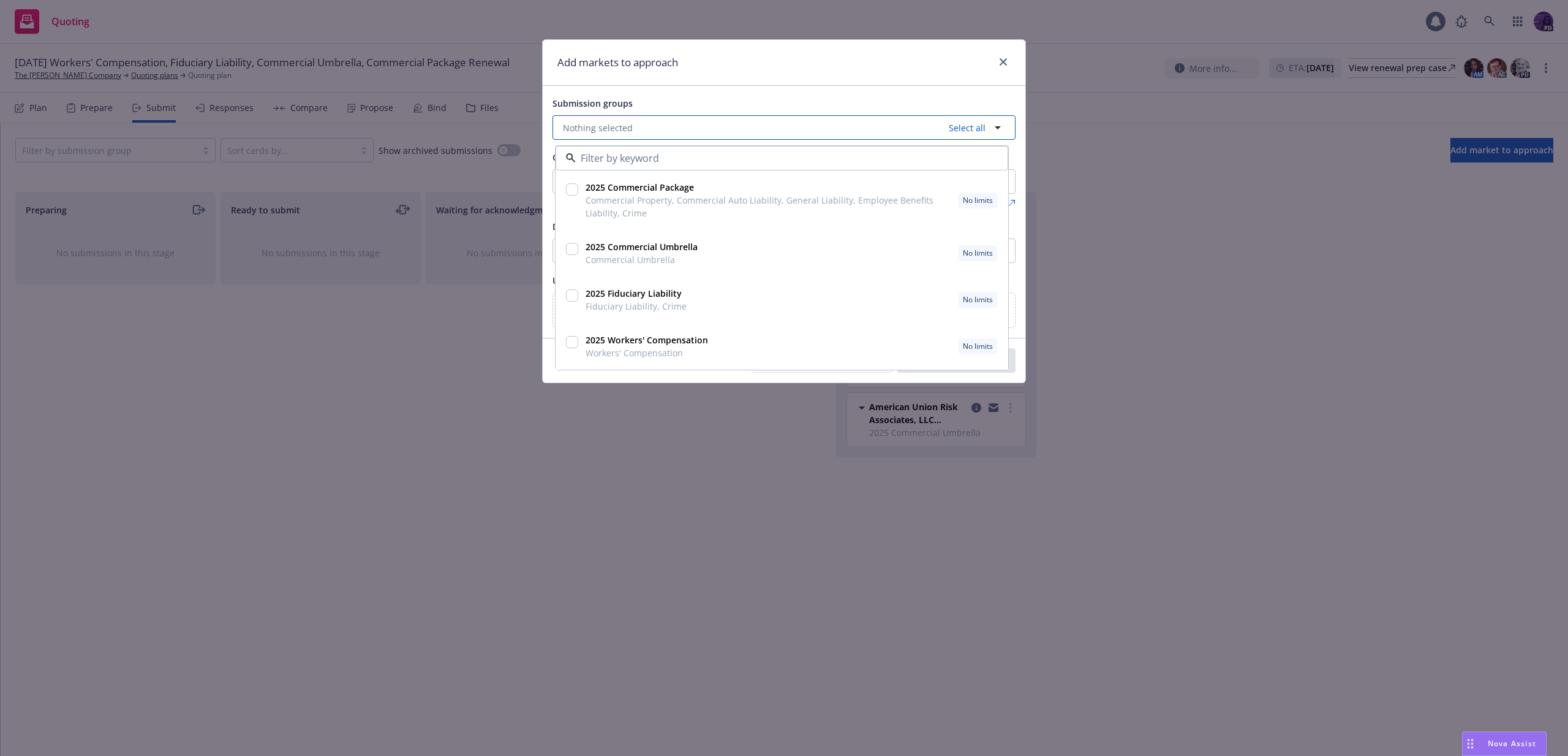
click at [655, 129] on button "Nothing selected Select all" at bounding box center [784, 127] width 463 height 24
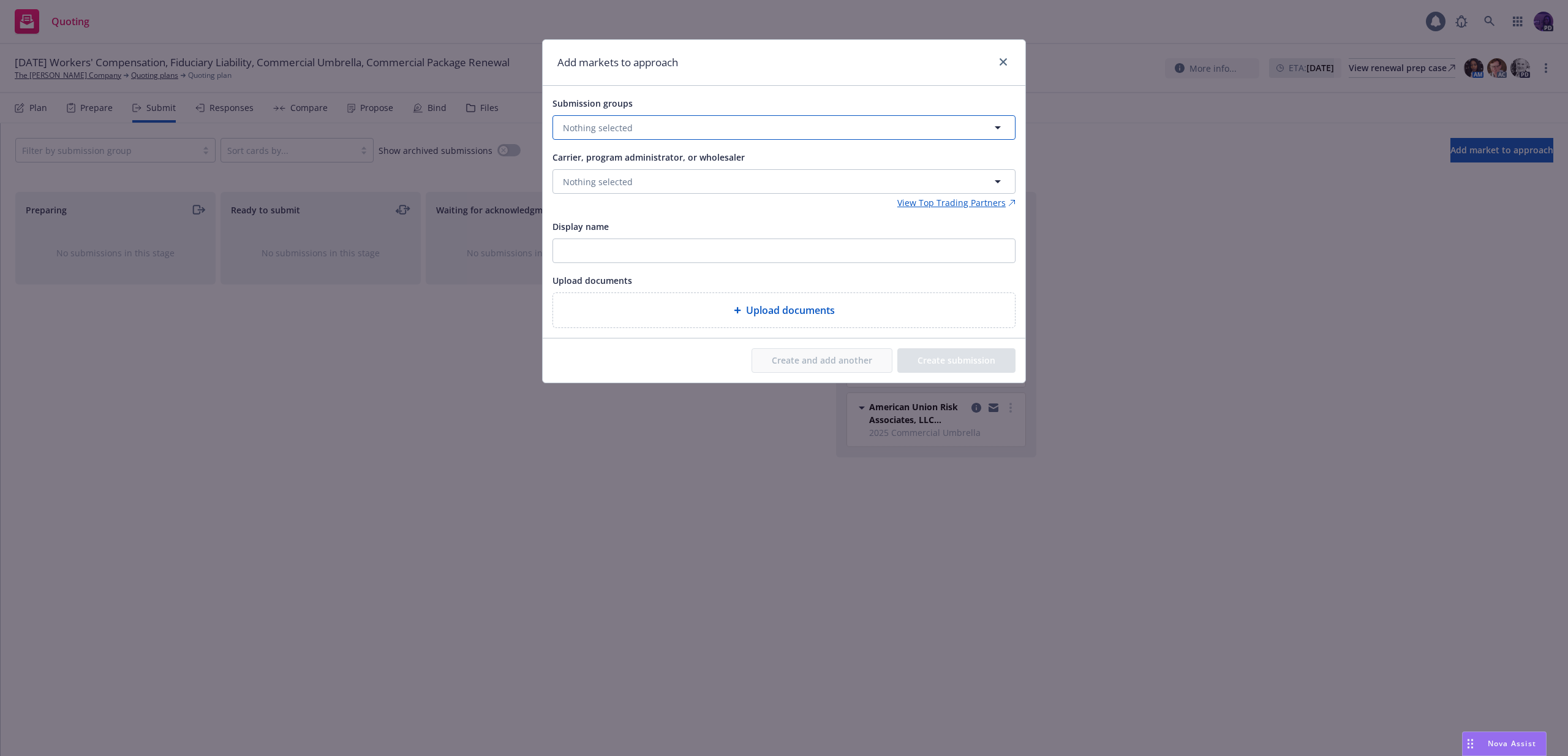
click at [642, 136] on button "Nothing selected" at bounding box center [784, 127] width 463 height 24
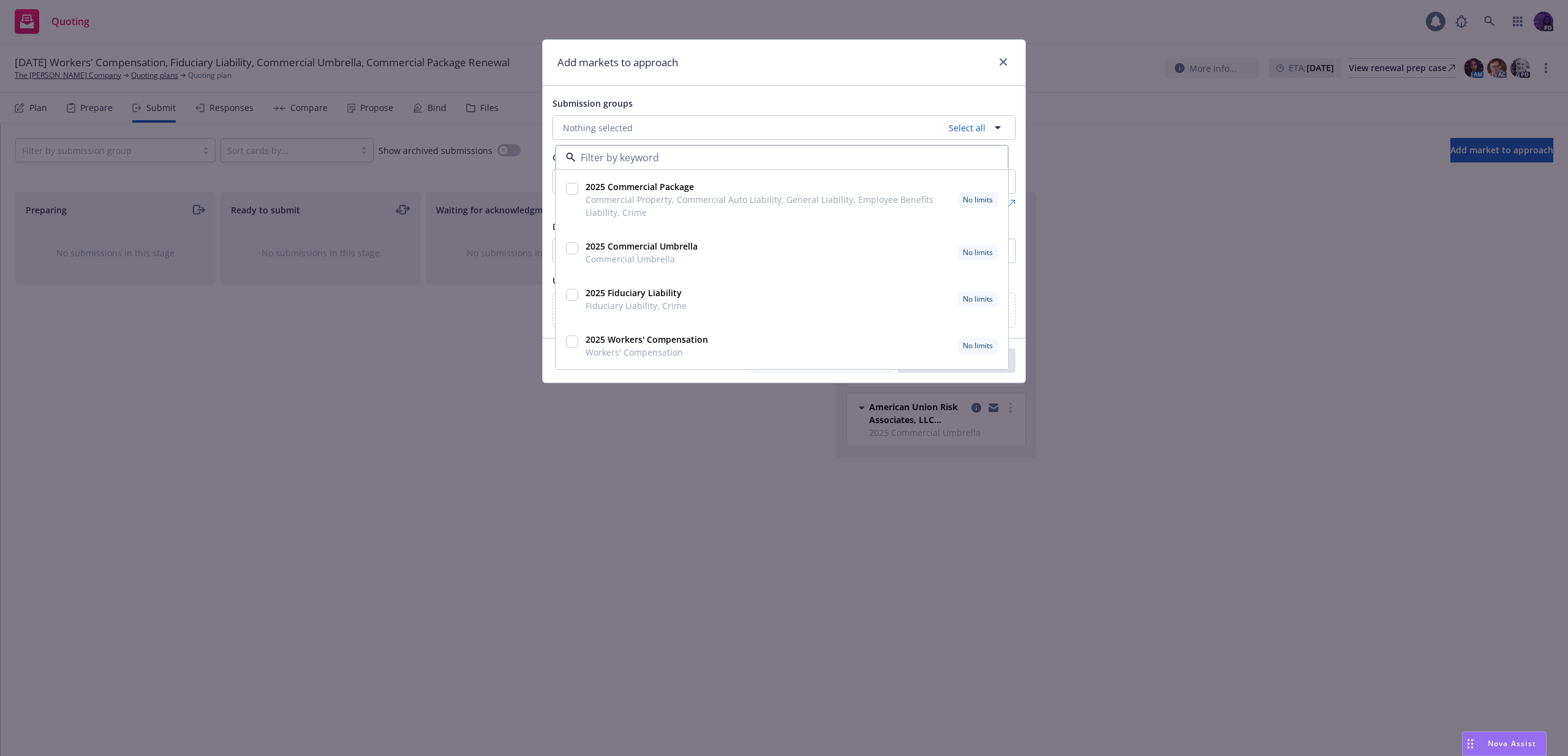
click at [571, 249] on input "checkbox" at bounding box center [572, 248] width 12 height 12
checkbox input "true"
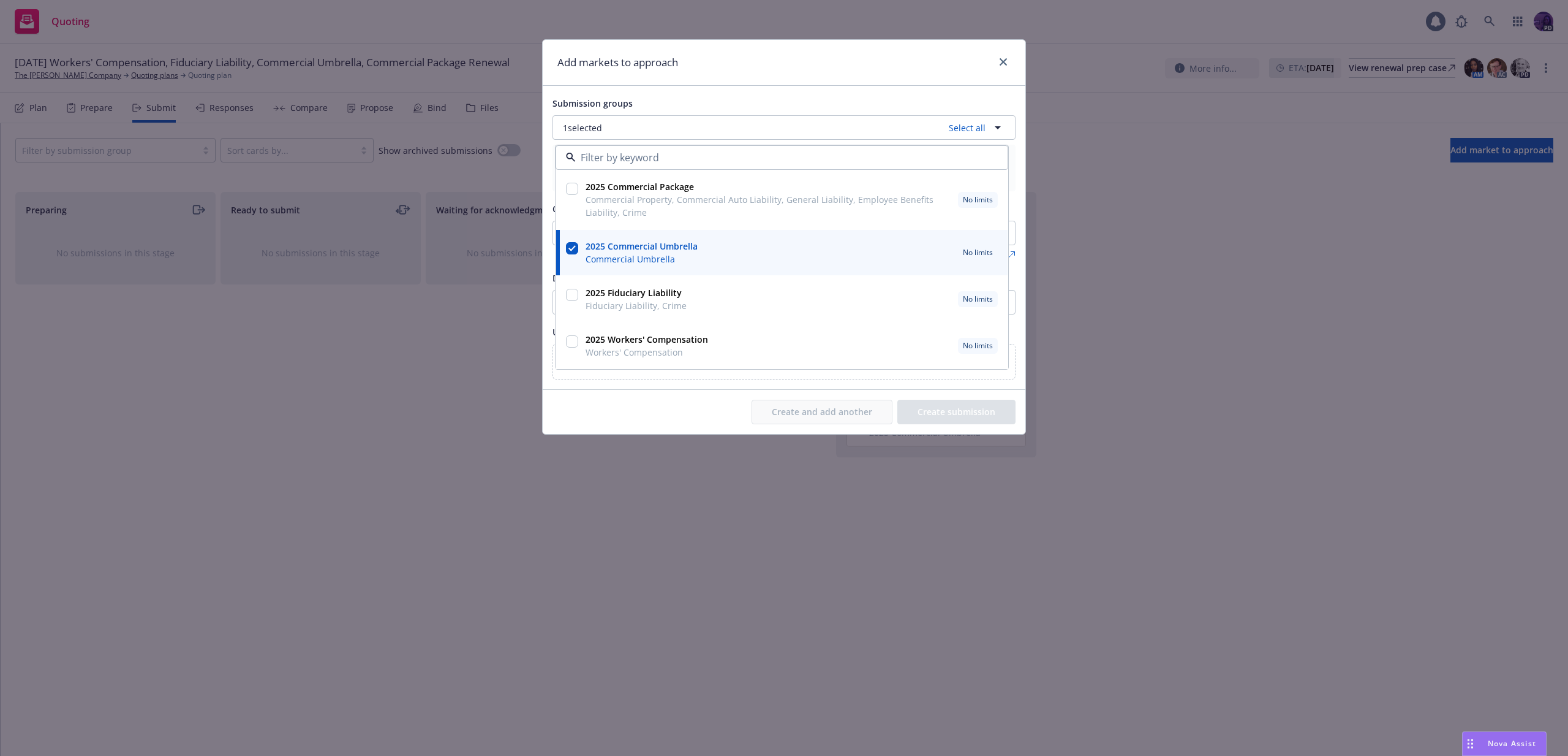
click at [769, 70] on div "Add markets to approach" at bounding box center [784, 63] width 483 height 46
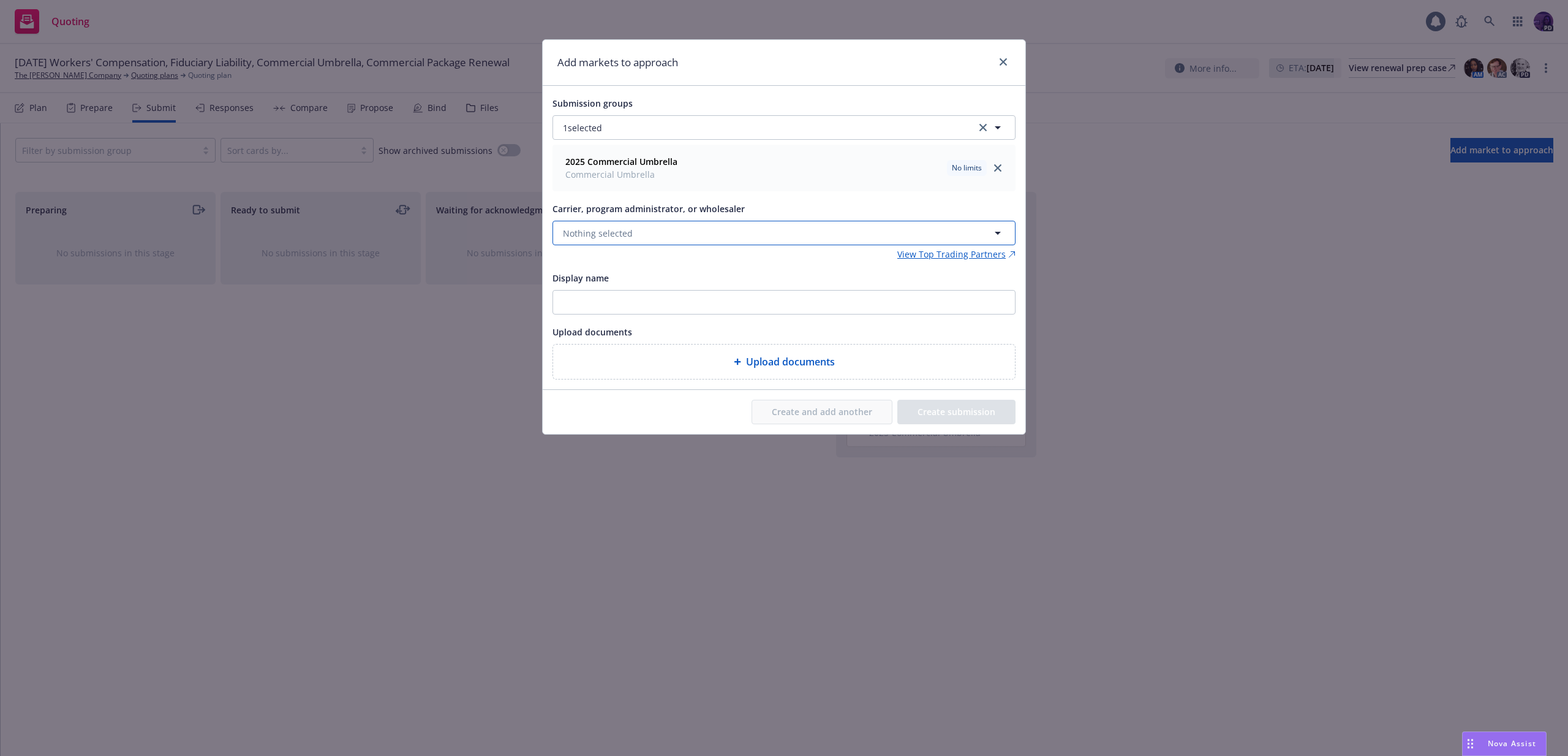
click at [746, 231] on button "Nothing selected" at bounding box center [784, 233] width 463 height 24
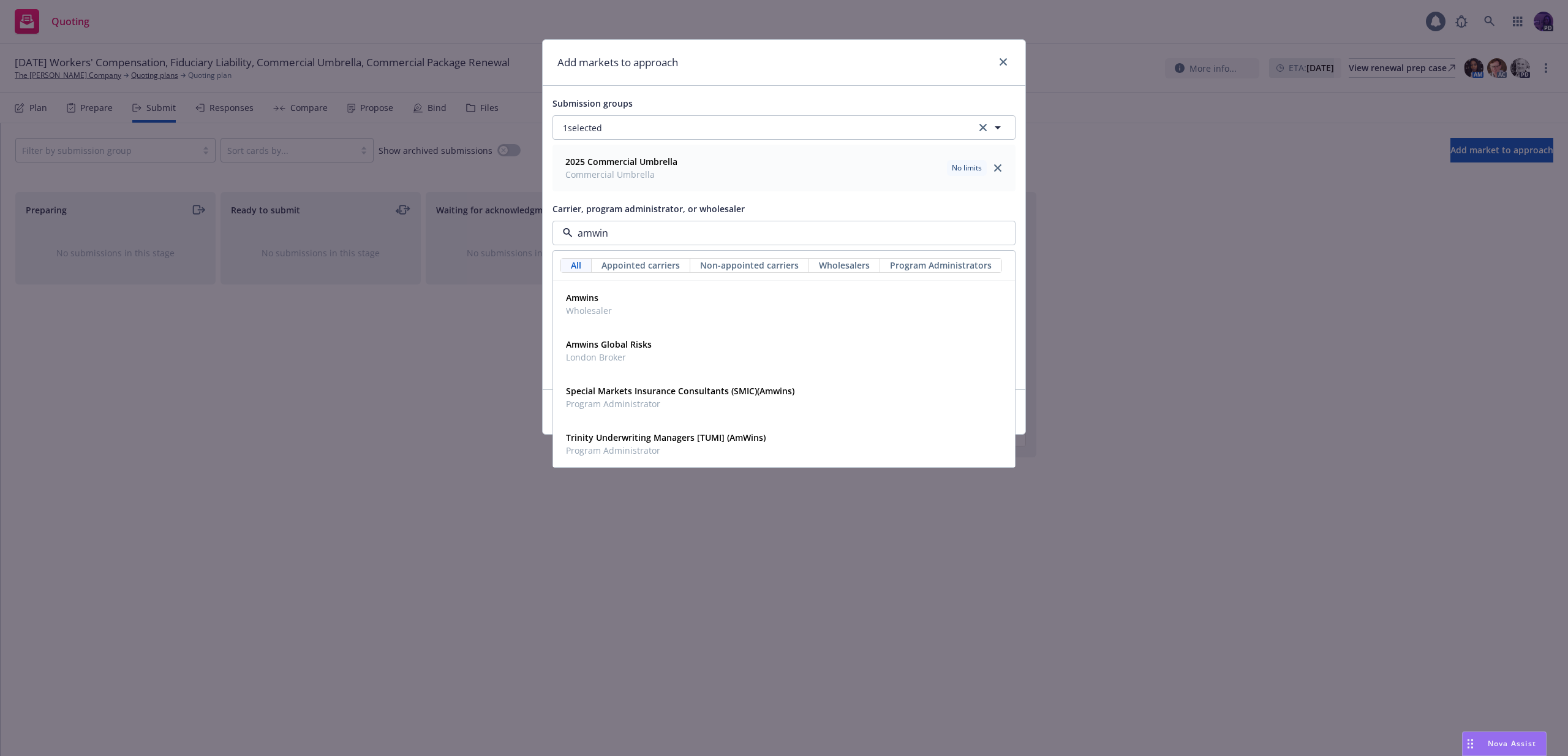
type input "amwins"
click at [722, 303] on div "Amwins Wholesaler" at bounding box center [784, 304] width 446 height 31
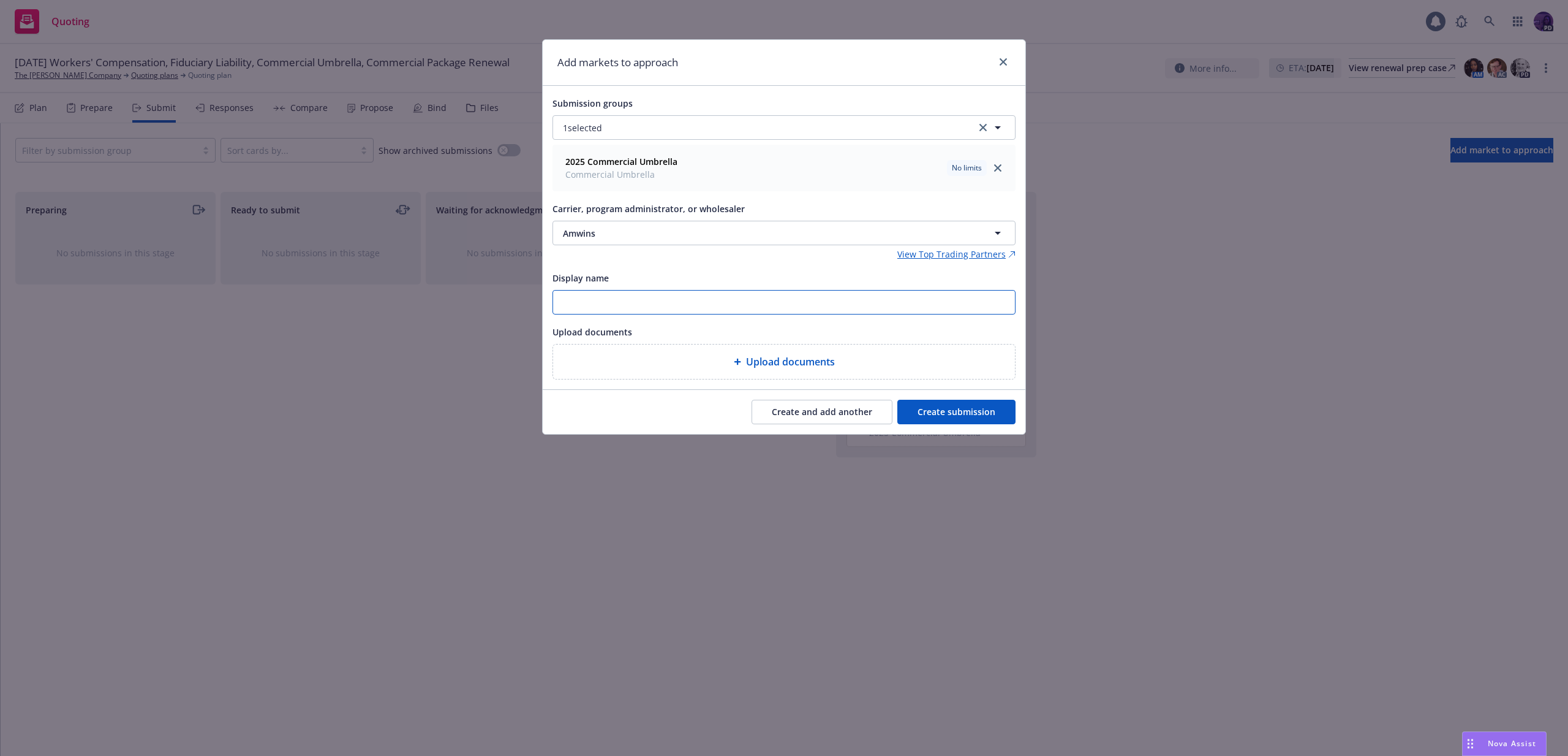
click at [710, 309] on input "Display name" at bounding box center [784, 302] width 462 height 24
type input "25/26 Umbrella AmWins"
click at [928, 424] on button "Create submission" at bounding box center [957, 411] width 119 height 24
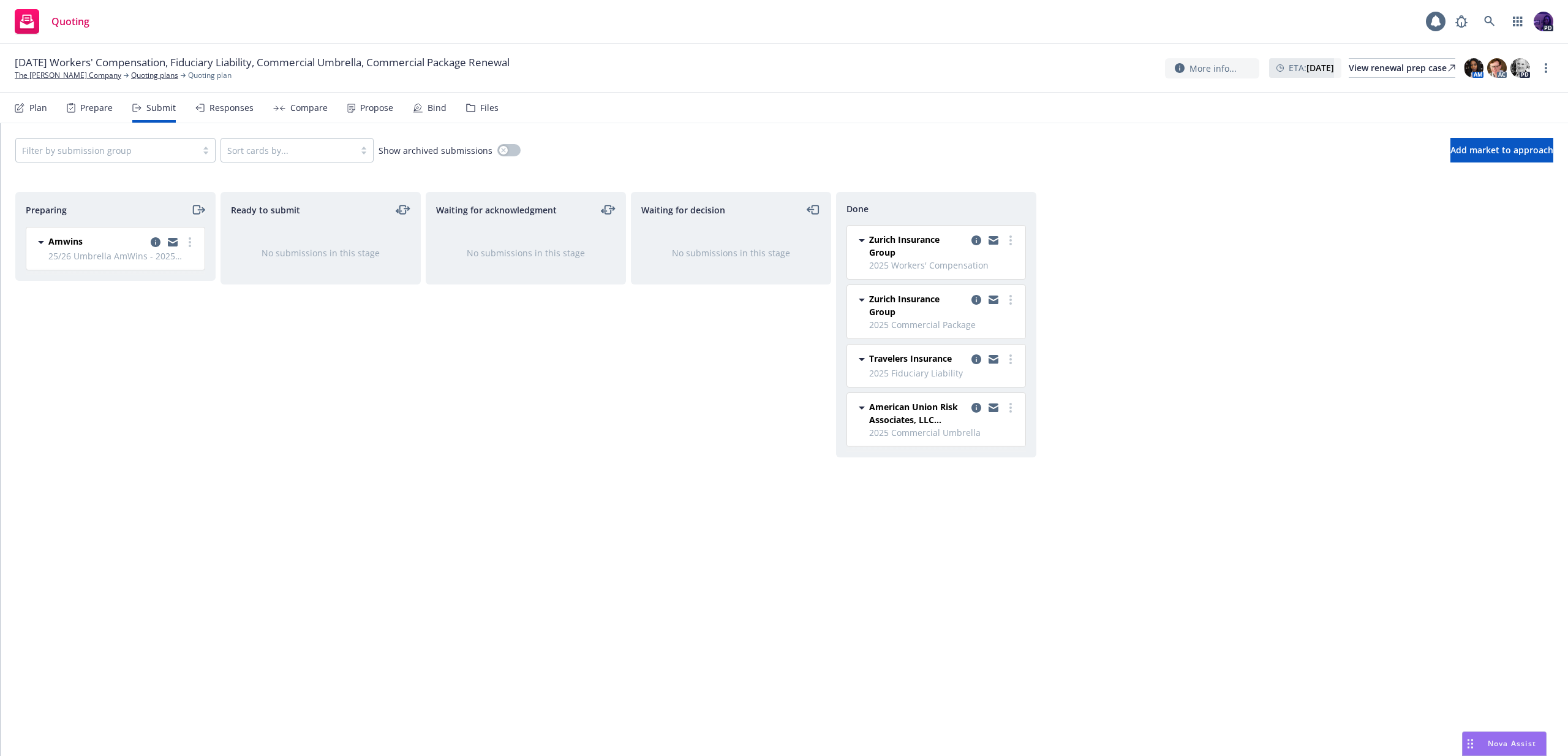
click at [201, 211] on icon "moveRight" at bounding box center [198, 210] width 14 height 14
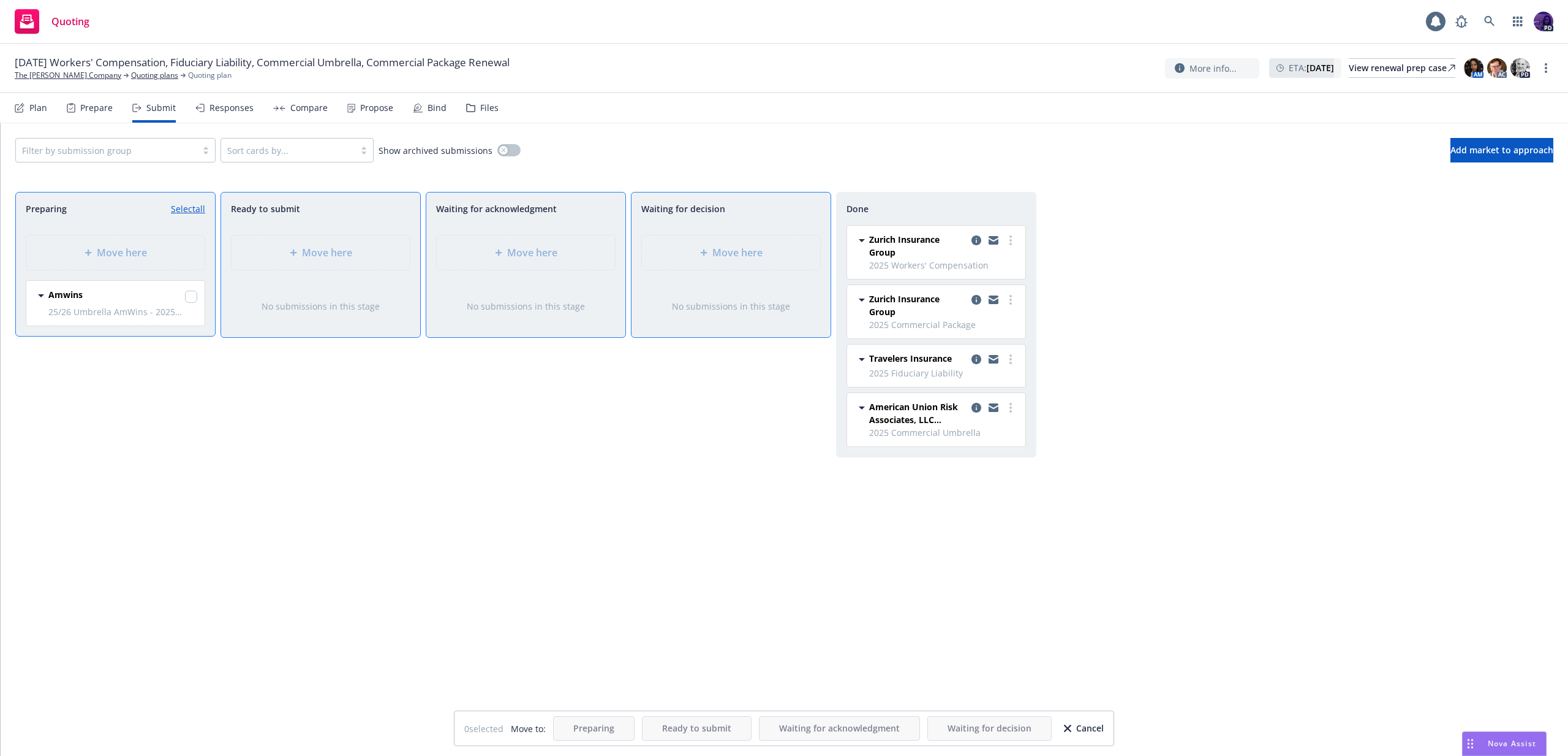
click at [198, 300] on div "Amwins 25/26 Umbrella AmWins - 2025 Commercial Umbrella Monday, August 25, 2025…" at bounding box center [115, 303] width 178 height 45
click at [191, 300] on input "checkbox" at bounding box center [191, 296] width 12 height 12
checkbox input "true"
click at [706, 257] on div "Move here" at bounding box center [731, 252] width 158 height 14
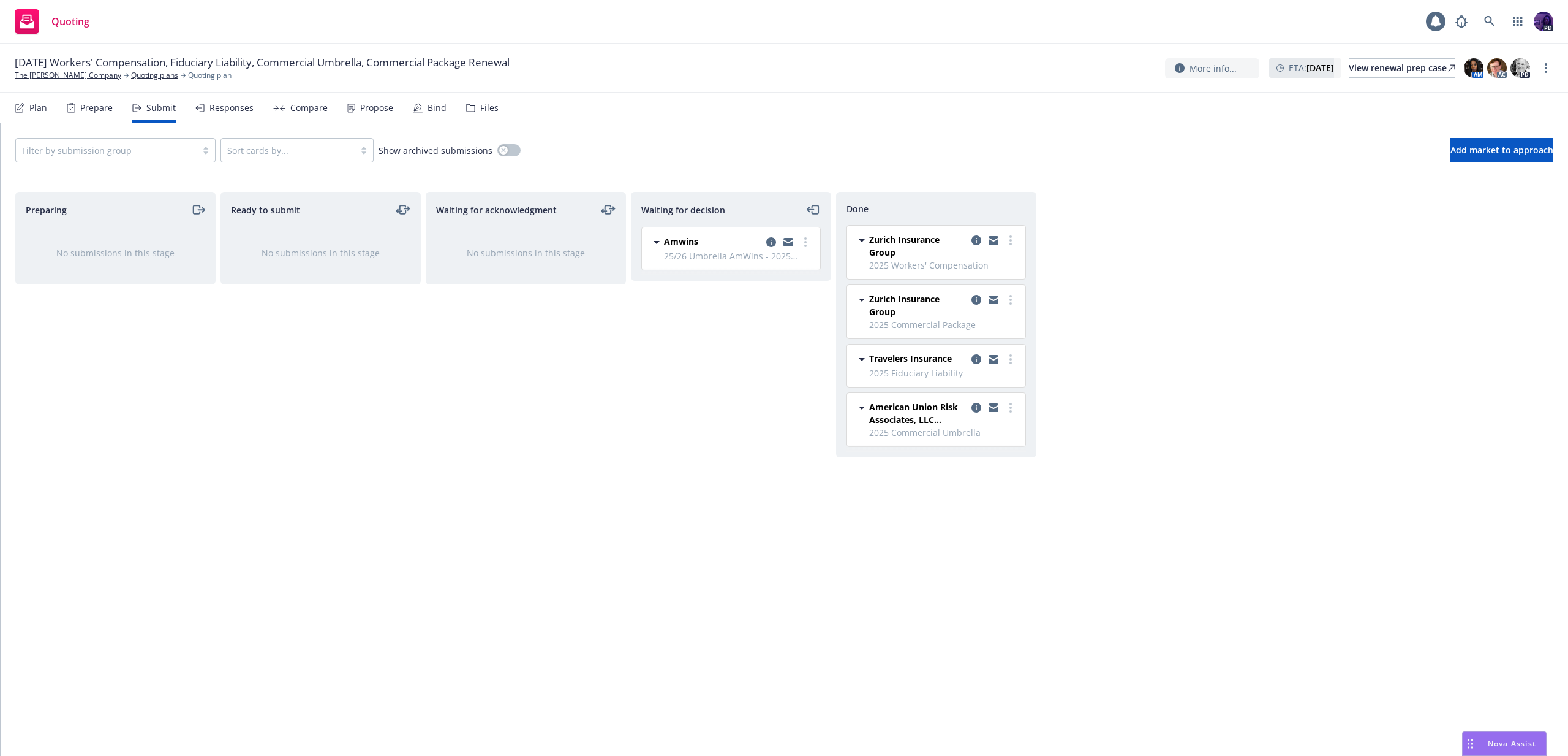
click at [447, 44] on div "09/01/25 Workers' Compensation, Fiduciary Liability, Commercial Umbrella, Comme…" at bounding box center [784, 68] width 1568 height 49
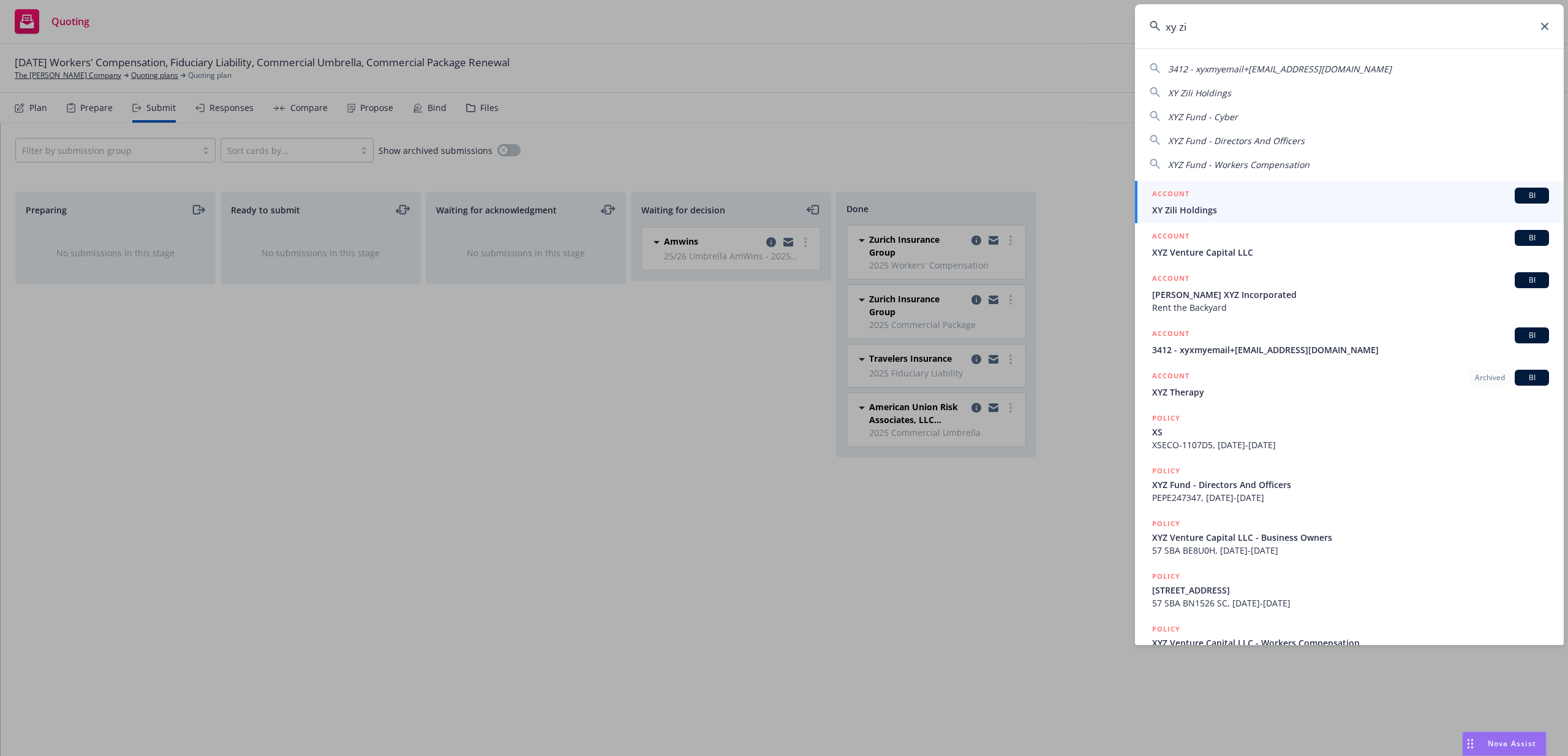
type input "xy zik"
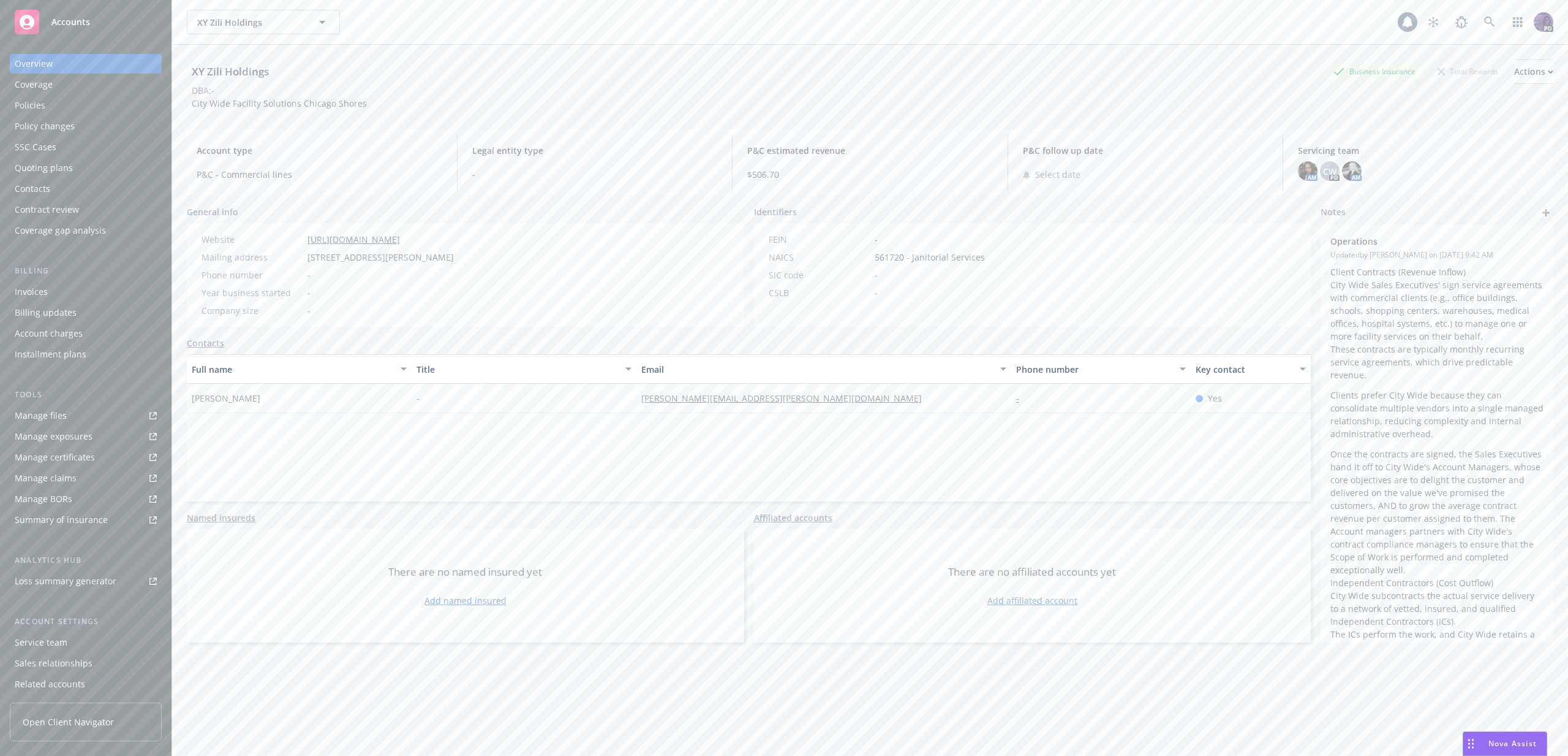
click at [110, 107] on div "Policies" at bounding box center [85, 105] width 142 height 20
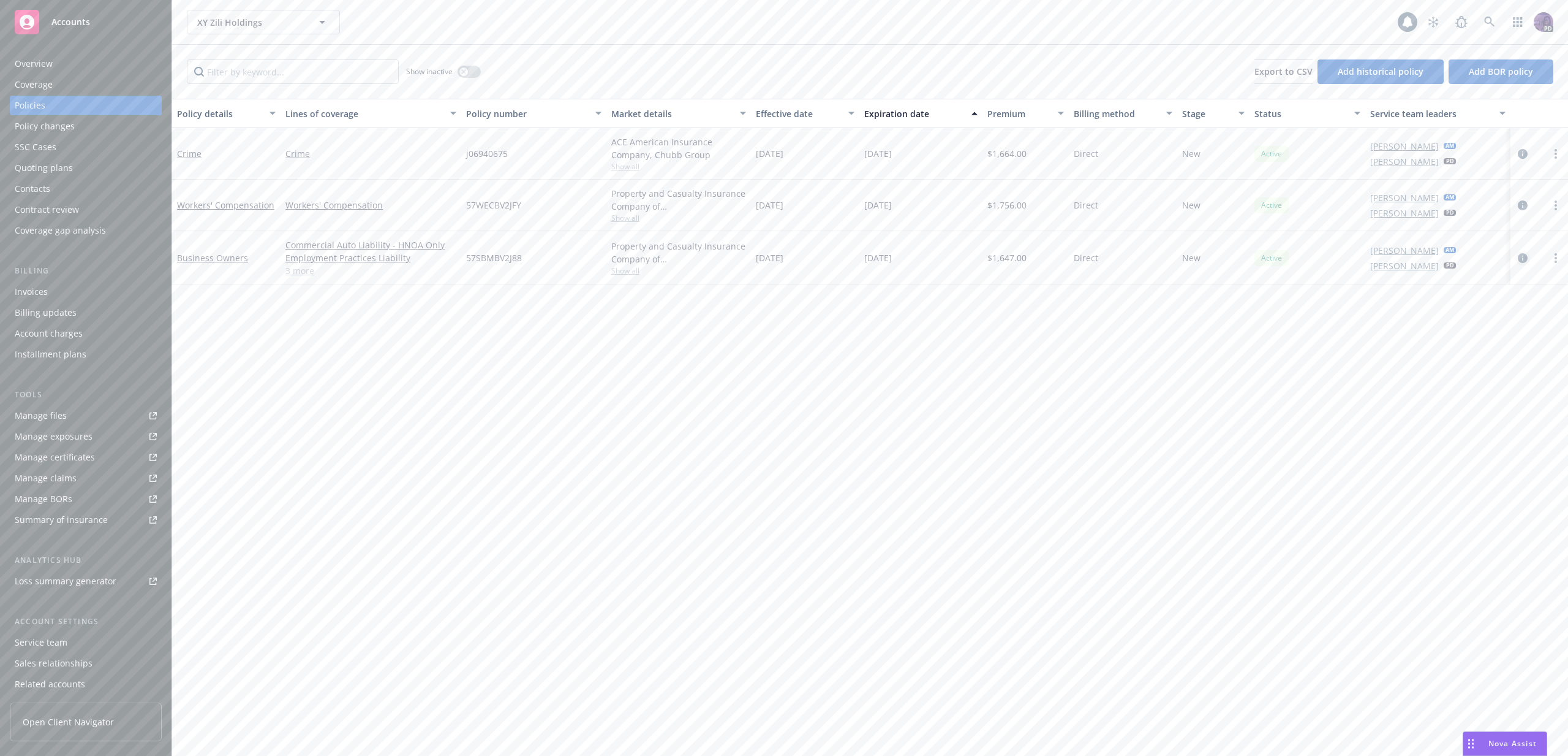
click at [1527, 259] on link "circleInformation" at bounding box center [1523, 258] width 14 height 14
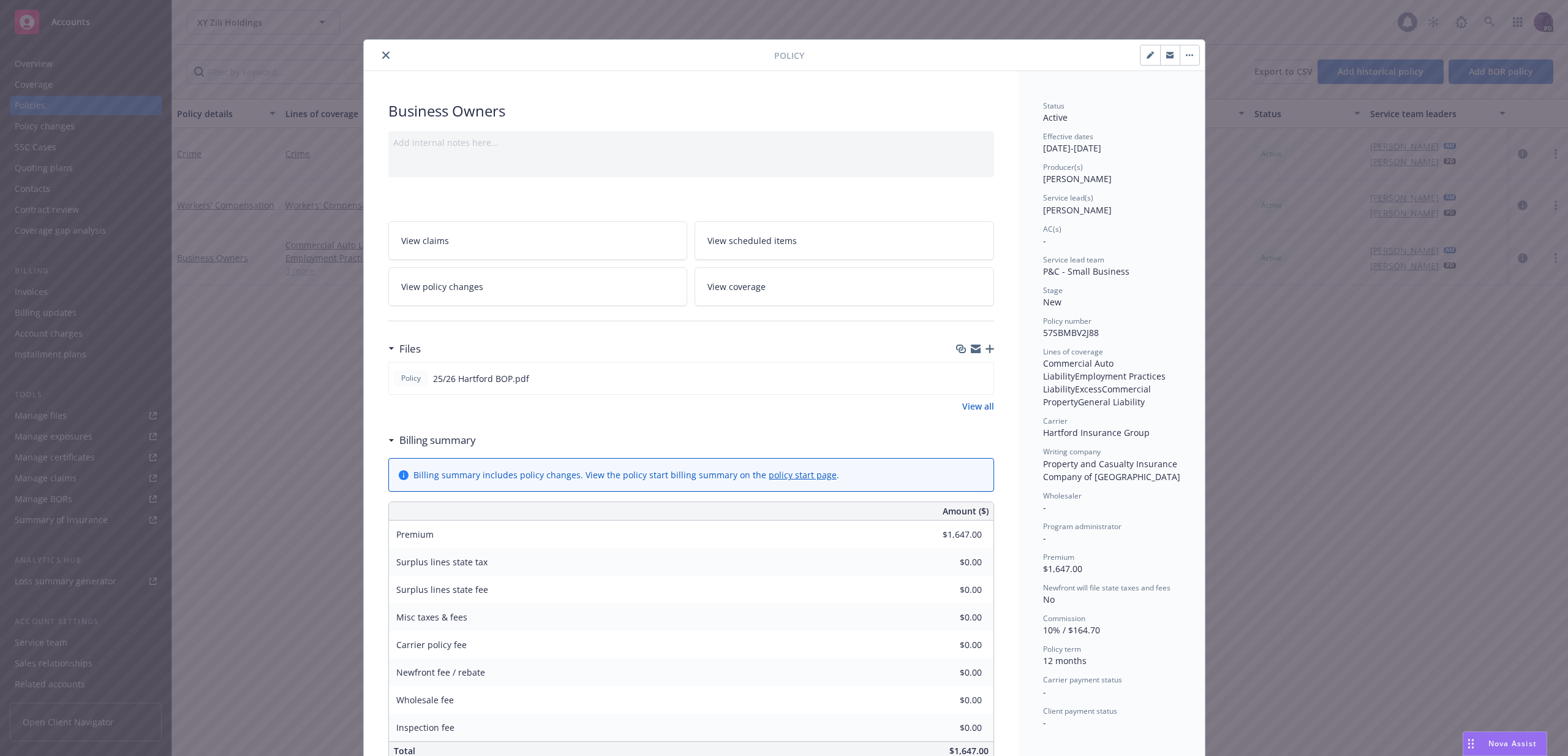
click at [1140, 52] on button "button" at bounding box center [1150, 55] width 20 height 20
select select "NEW"
select select "12"
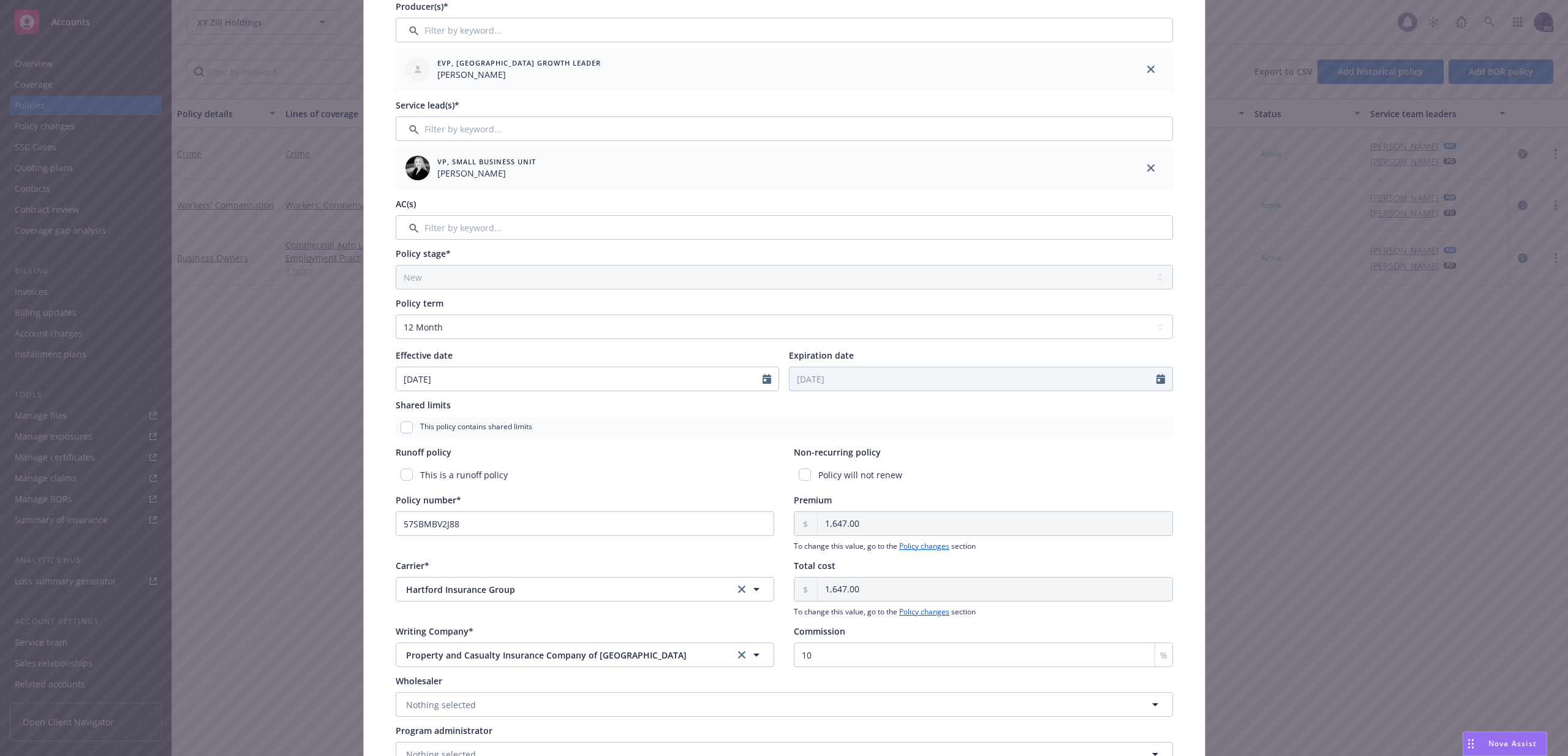
scroll to position [248, 0]
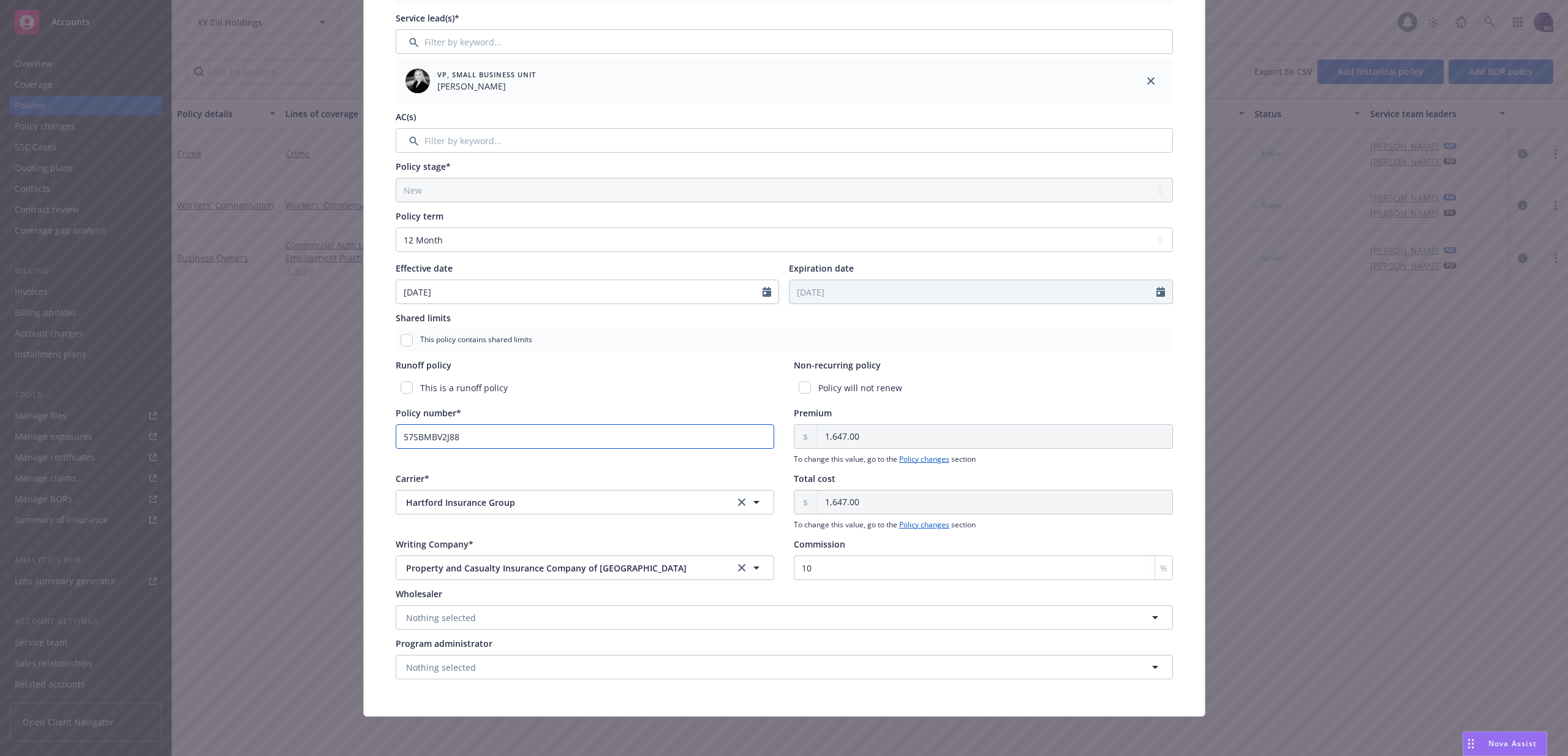
click at [510, 440] on input "57SBMBV2J88" at bounding box center [585, 436] width 379 height 24
paste input "WECBV2JFY"
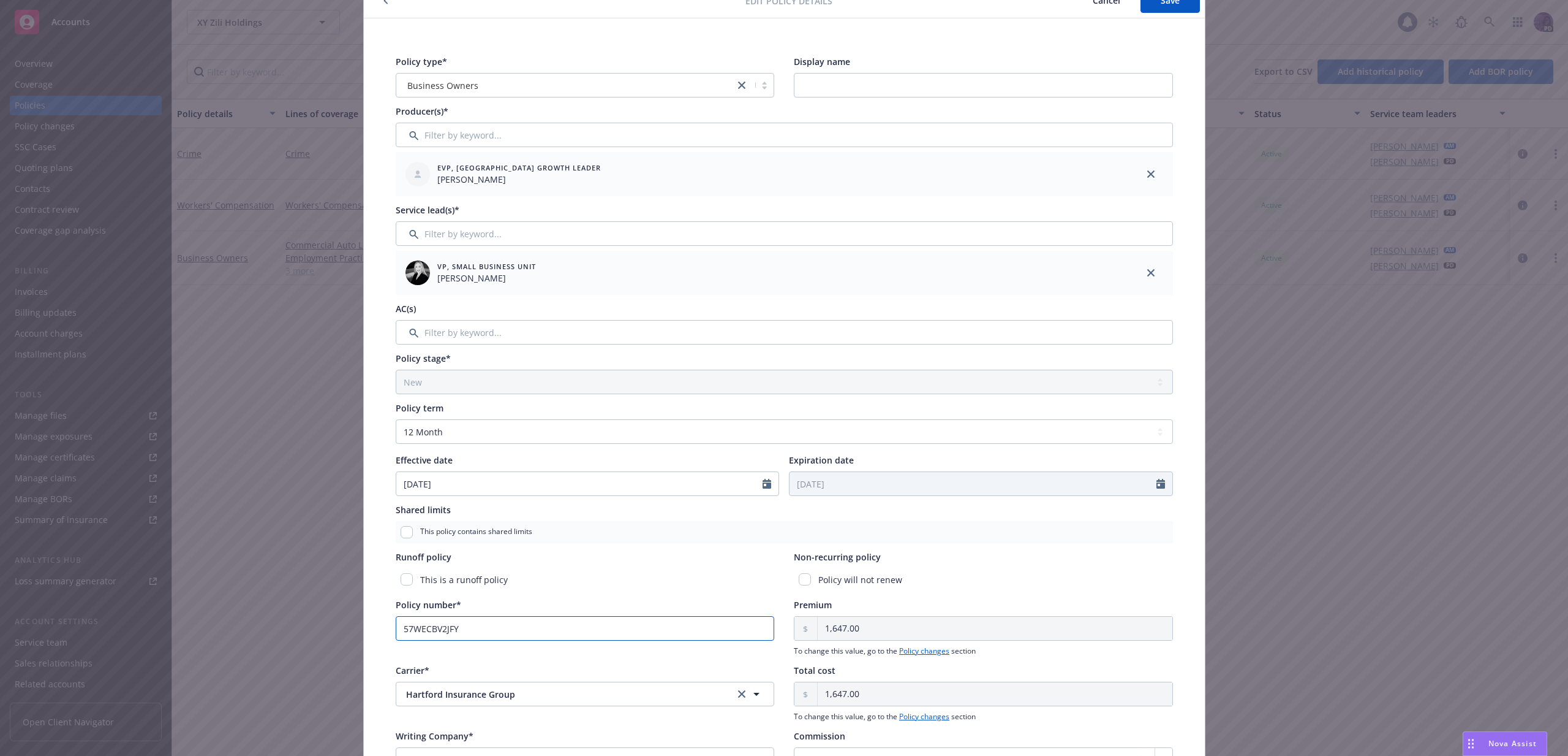
scroll to position [0, 0]
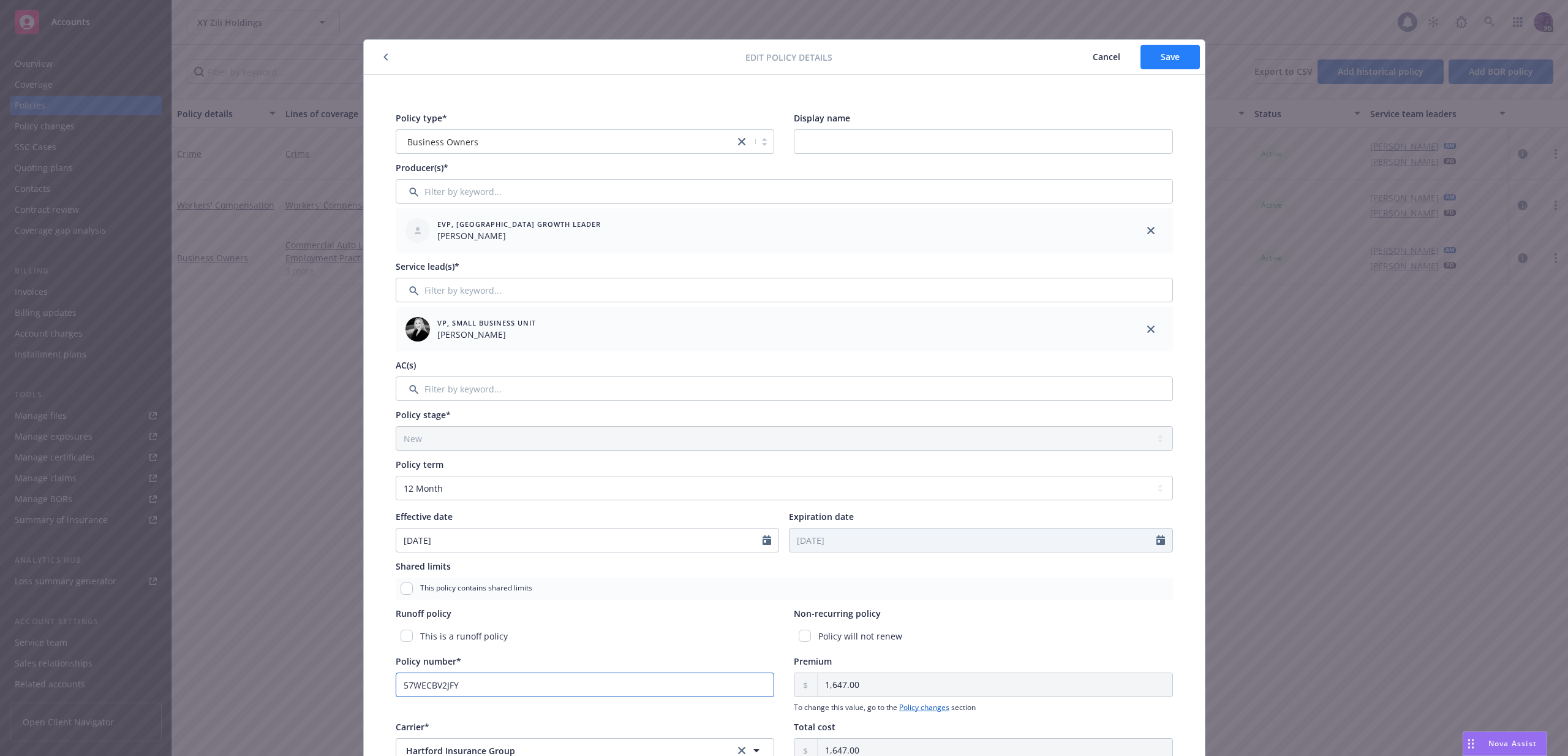
type input "57WECBV2JFY"
click at [1161, 61] on span "Save" at bounding box center [1170, 57] width 19 height 12
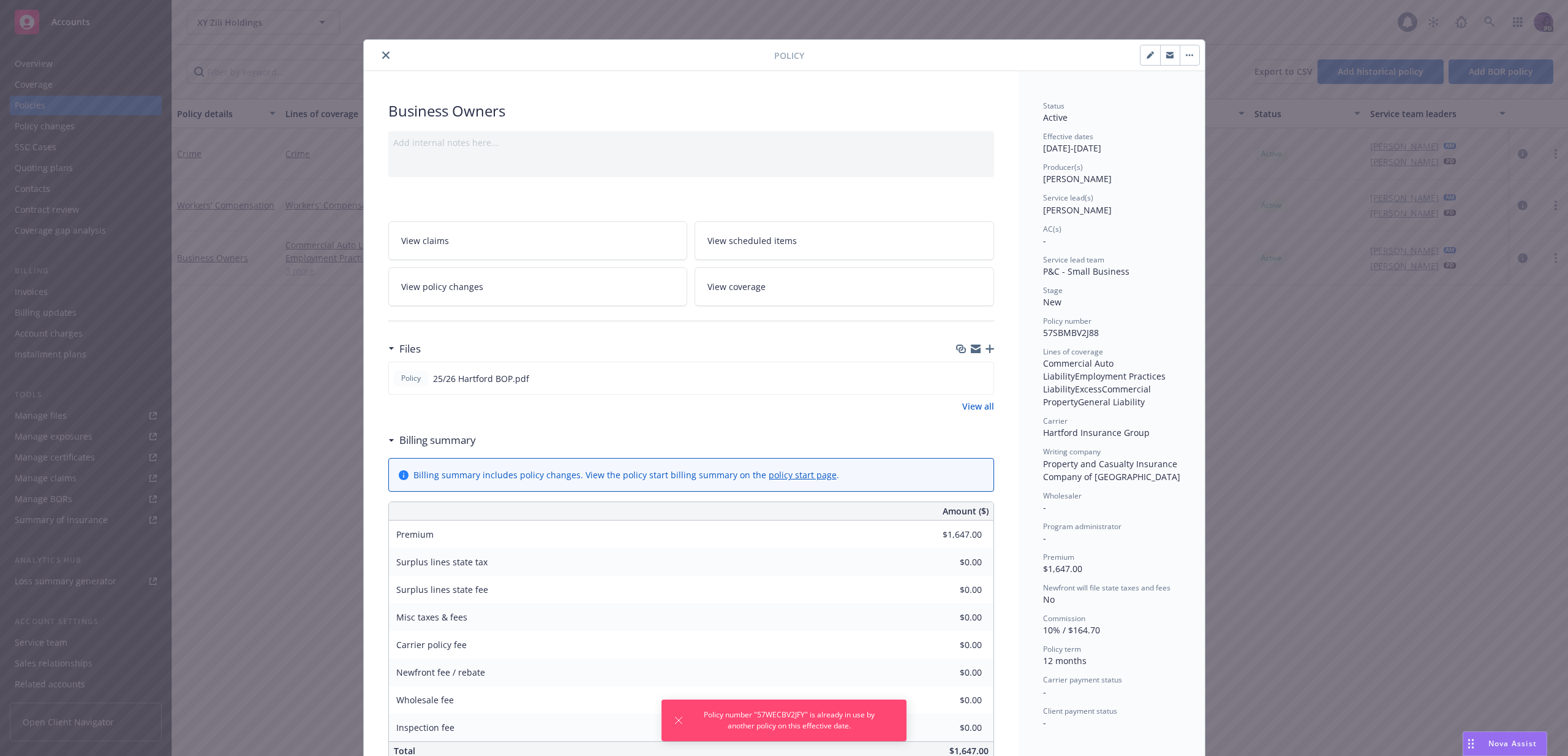
click at [386, 60] on button "close" at bounding box center [386, 55] width 14 height 14
